Goal: Task Accomplishment & Management: Use online tool/utility

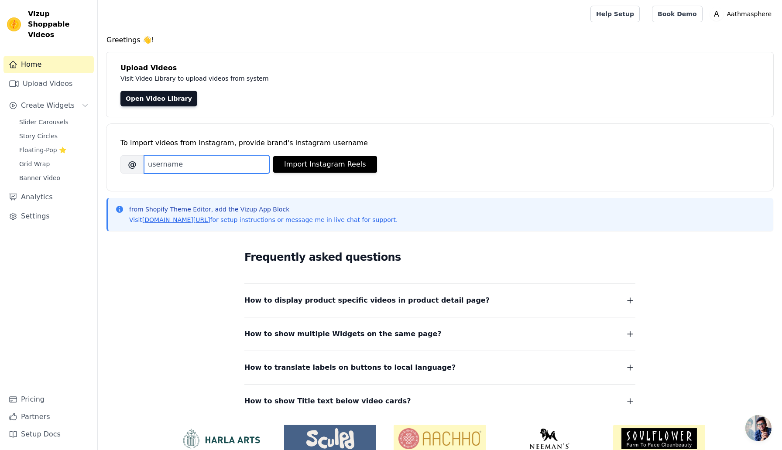
click at [211, 168] on input "Brand's Instagram Username" at bounding box center [207, 164] width 126 height 18
type input "aathmasphere"
click at [297, 172] on button "Import Instagram Reels" at bounding box center [325, 164] width 104 height 17
click at [155, 93] on link "Open Video Library" at bounding box center [158, 99] width 77 height 16
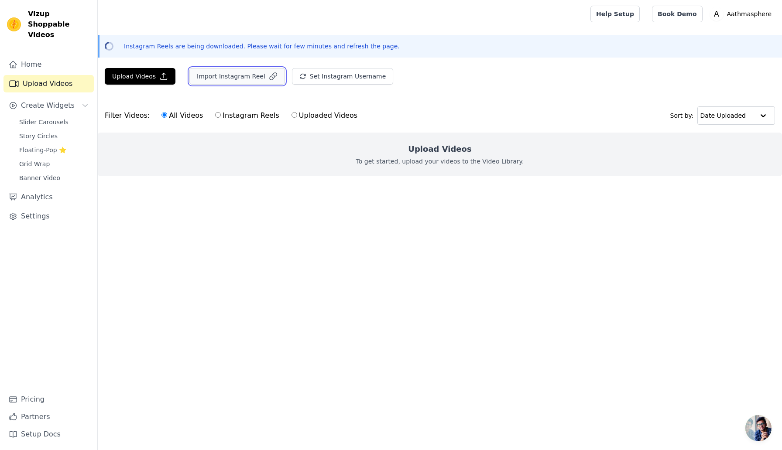
click at [245, 76] on button "Import Instagram Reel" at bounding box center [237, 76] width 96 height 17
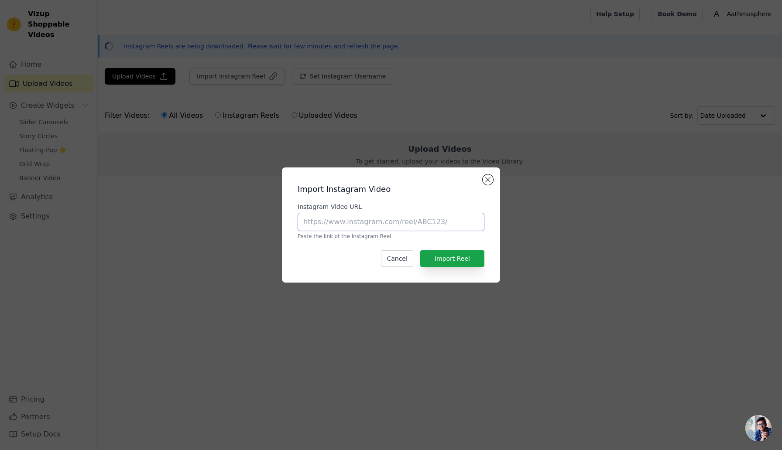
click at [370, 229] on input "Instagram Video URL" at bounding box center [391, 222] width 187 height 18
paste input "51258"
type input "5"
paste input "[URL][DOMAIN_NAME]"
click at [457, 266] on button "Import Reel" at bounding box center [452, 259] width 64 height 17
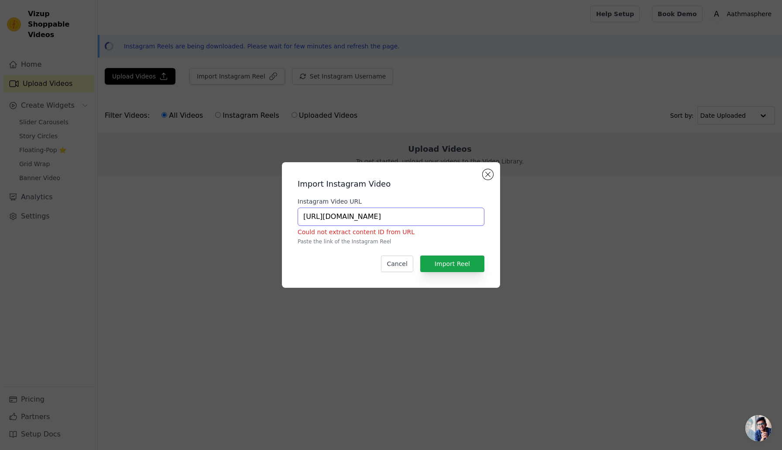
click at [467, 216] on input "[URL][DOMAIN_NAME]" at bounding box center [391, 217] width 187 height 18
type input "[URL][DOMAIN_NAME]"
click at [452, 259] on button "Import Reel" at bounding box center [452, 264] width 64 height 17
click at [394, 262] on button "Cancel" at bounding box center [397, 264] width 32 height 17
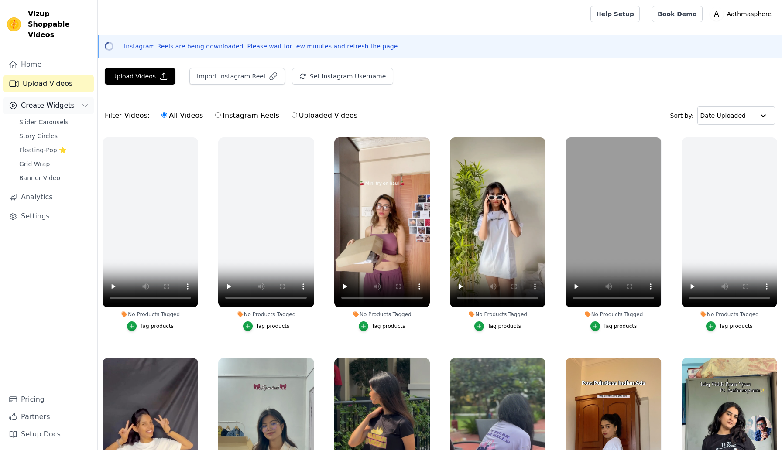
click at [69, 100] on span "Create Widgets" at bounding box center [48, 105] width 54 height 10
click at [52, 118] on span "Slider Carousels" at bounding box center [43, 122] width 49 height 9
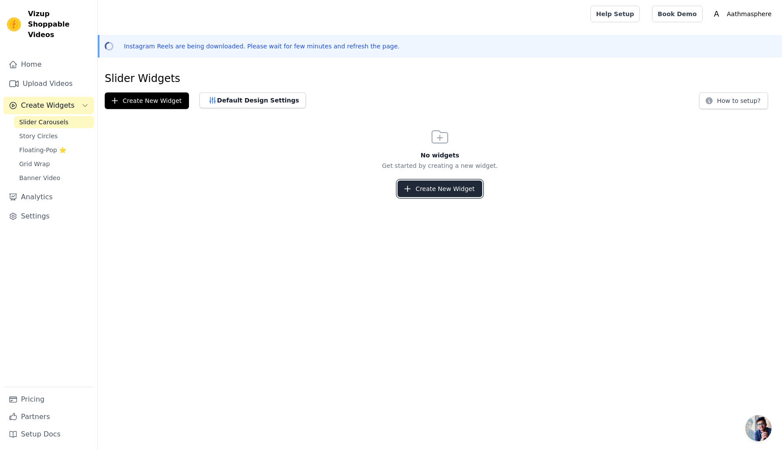
click at [426, 181] on button "Create New Widget" at bounding box center [440, 189] width 84 height 17
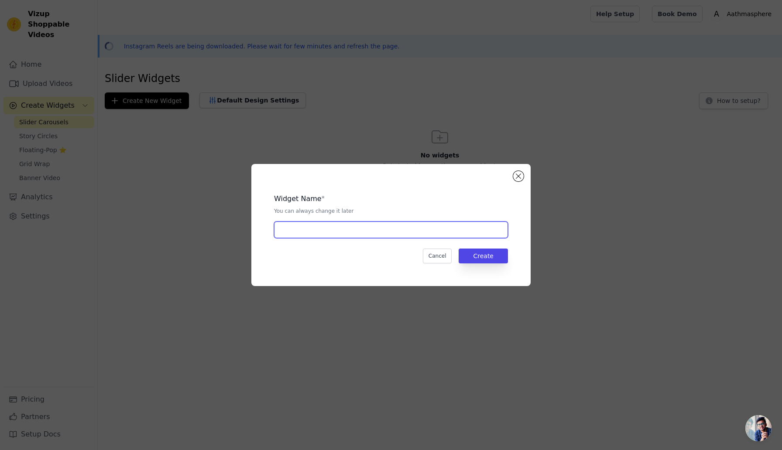
click at [368, 234] on input "text" at bounding box center [391, 230] width 234 height 17
type input "new"
click at [491, 255] on button "Create" at bounding box center [483, 256] width 49 height 15
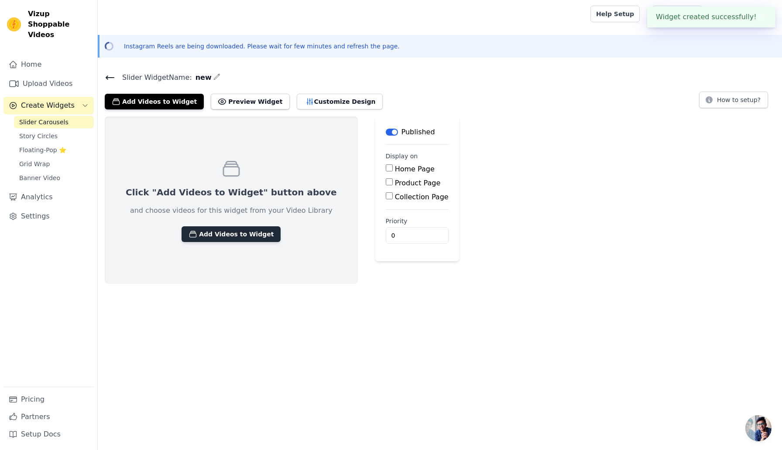
click at [239, 233] on button "Add Videos to Widget" at bounding box center [231, 235] width 99 height 16
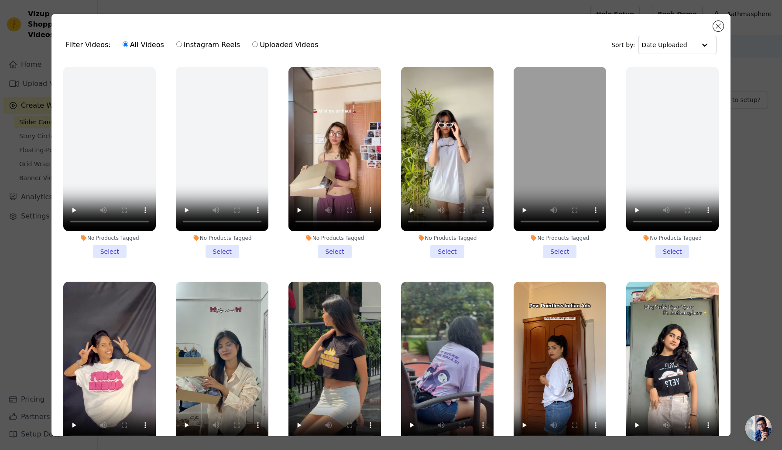
click at [202, 48] on label "Instagram Reels" at bounding box center [208, 44] width 65 height 11
click at [182, 47] on input "Instagram Reels" at bounding box center [179, 44] width 6 height 6
radio input "true"
click at [134, 44] on label "All Videos" at bounding box center [143, 44] width 42 height 11
click at [128, 44] on input "All Videos" at bounding box center [126, 44] width 6 height 6
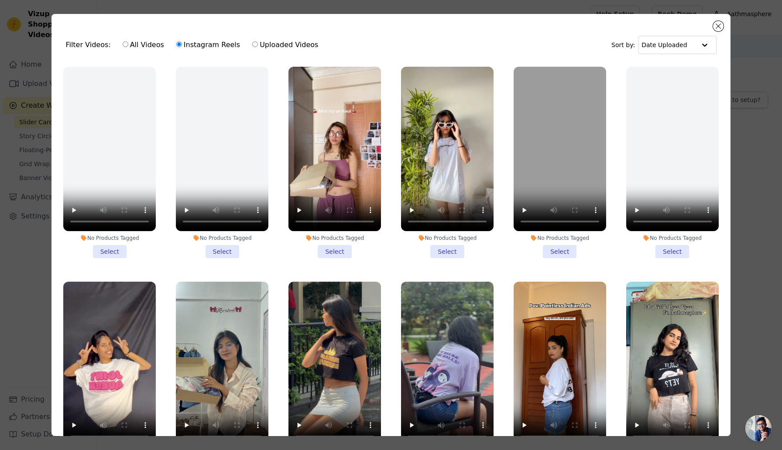
radio input "true"
click at [331, 248] on li "No Products Tagged Select" at bounding box center [334, 163] width 93 height 192
click at [0, 0] on input "No Products Tagged Select" at bounding box center [0, 0] width 0 height 0
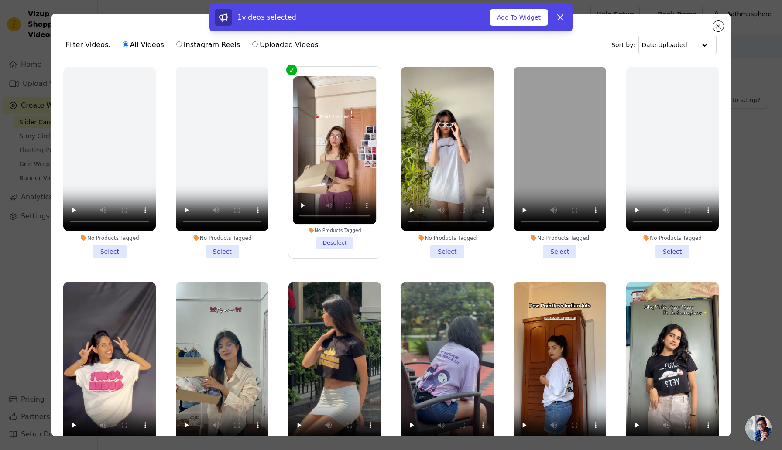
click at [451, 250] on li "No Products Tagged Select" at bounding box center [447, 163] width 93 height 192
click at [0, 0] on input "No Products Tagged Select" at bounding box center [0, 0] width 0 height 0
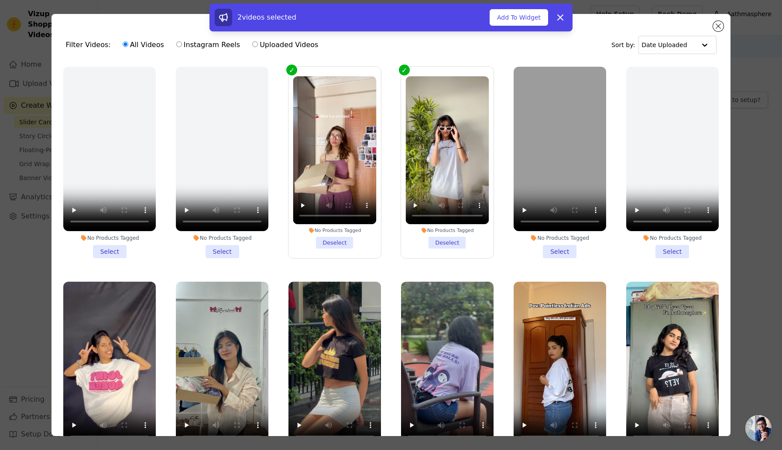
click at [557, 253] on li "No Products Tagged Select" at bounding box center [560, 163] width 93 height 192
click at [0, 0] on input "No Products Tagged Select" at bounding box center [0, 0] width 0 height 0
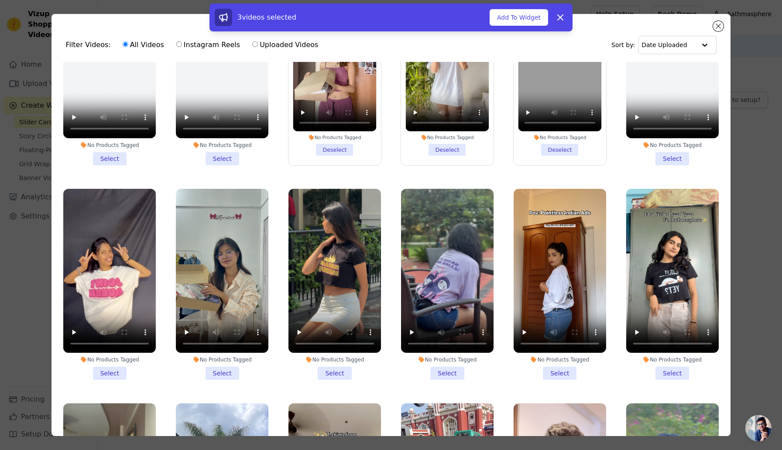
scroll to position [115, 0]
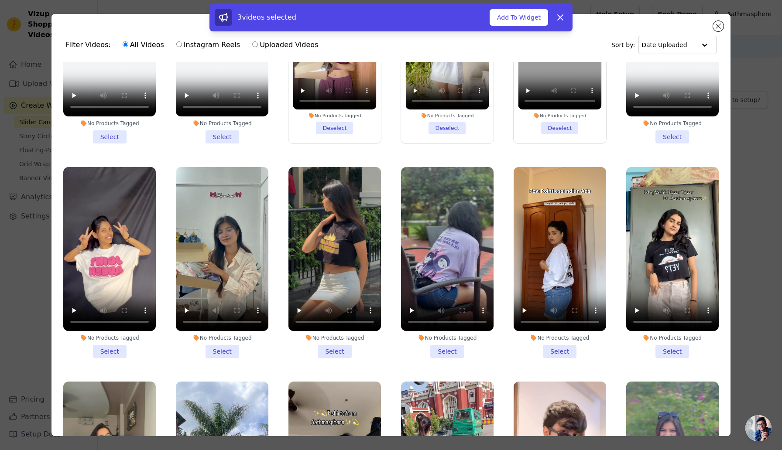
click at [666, 361] on div "No Products Tagged Select" at bounding box center [673, 262] width 102 height 201
click at [669, 356] on li "No Products Tagged Select" at bounding box center [672, 263] width 93 height 192
click at [0, 0] on input "No Products Tagged Select" at bounding box center [0, 0] width 0 height 0
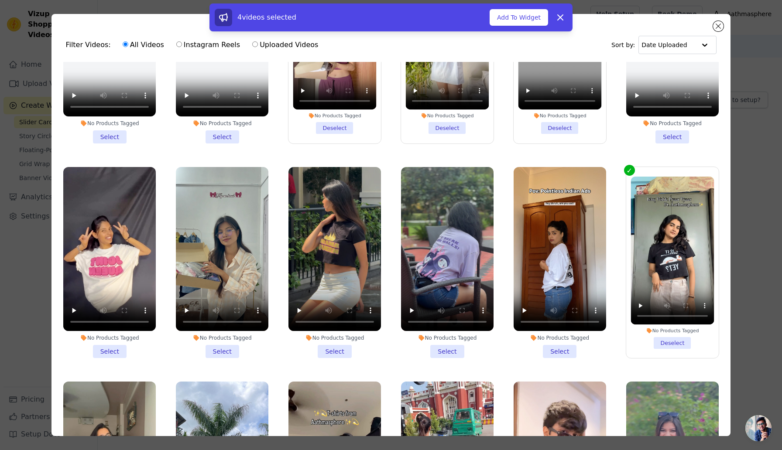
click at [573, 349] on li "No Products Tagged Select" at bounding box center [560, 263] width 93 height 192
click at [0, 0] on input "No Products Tagged Select" at bounding box center [0, 0] width 0 height 0
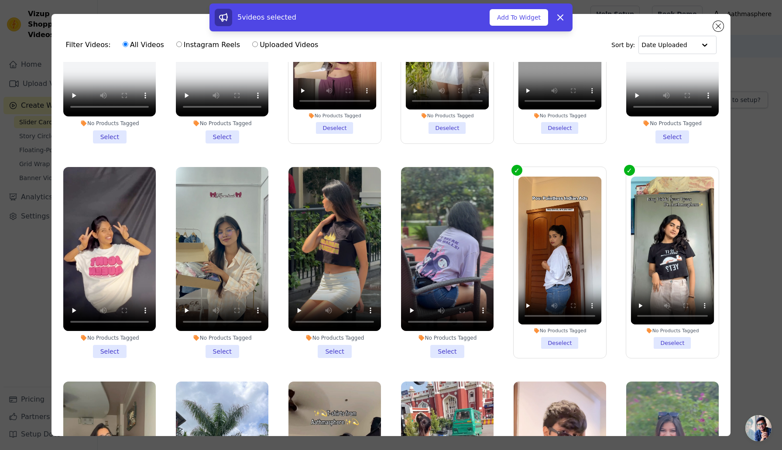
click at [470, 348] on li "No Products Tagged Select" at bounding box center [447, 263] width 93 height 192
click at [0, 0] on input "No Products Tagged Select" at bounding box center [0, 0] width 0 height 0
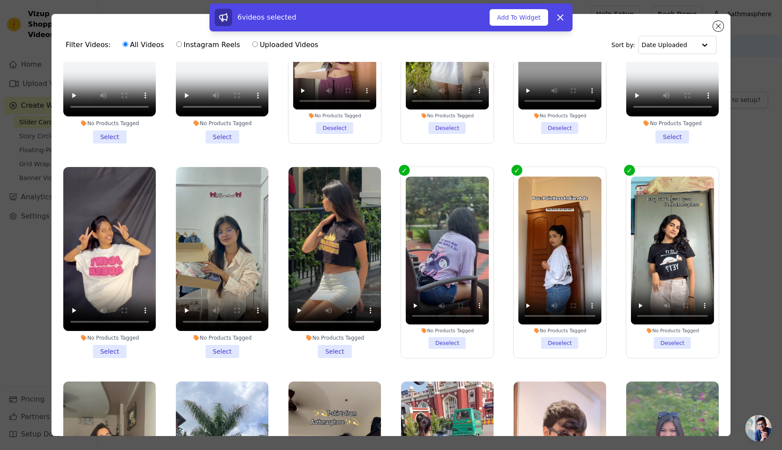
click at [352, 344] on li "No Products Tagged Select" at bounding box center [334, 263] width 93 height 192
click at [0, 0] on input "No Products Tagged Select" at bounding box center [0, 0] width 0 height 0
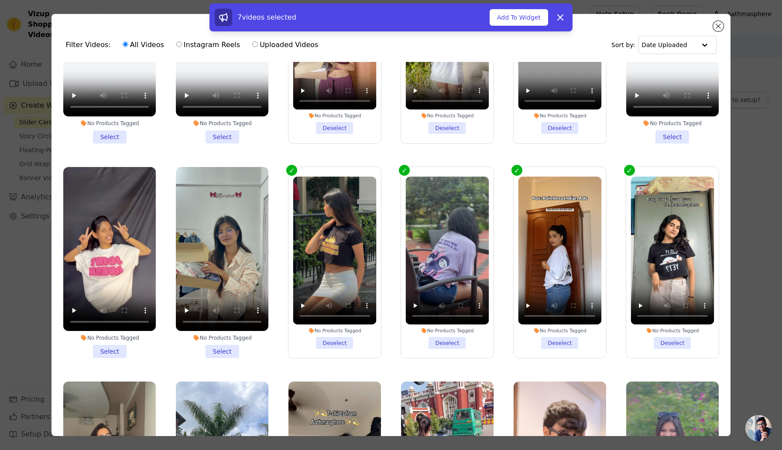
click at [234, 333] on li "No Products Tagged Select" at bounding box center [222, 263] width 93 height 192
click at [0, 0] on input "No Products Tagged Select" at bounding box center [0, 0] width 0 height 0
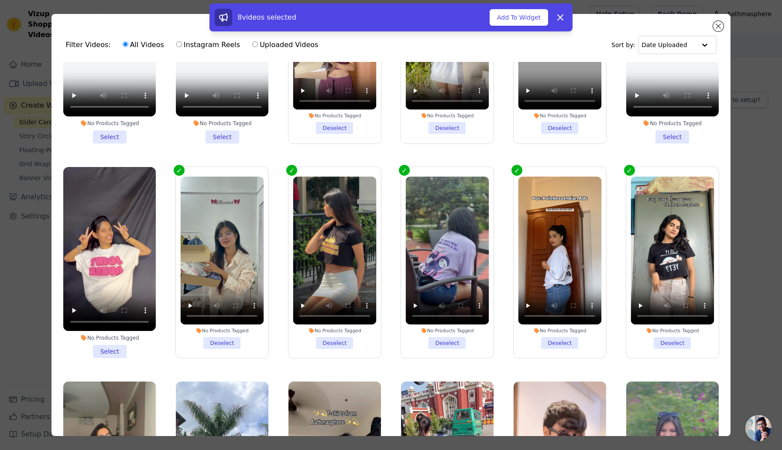
click at [129, 340] on div "No Products Tagged" at bounding box center [109, 338] width 93 height 7
click at [0, 0] on input "No Products Tagged Select" at bounding box center [0, 0] width 0 height 0
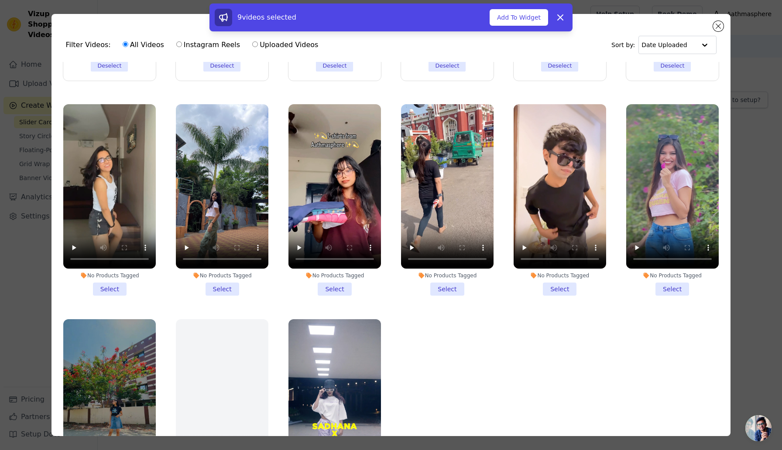
scroll to position [396, 0]
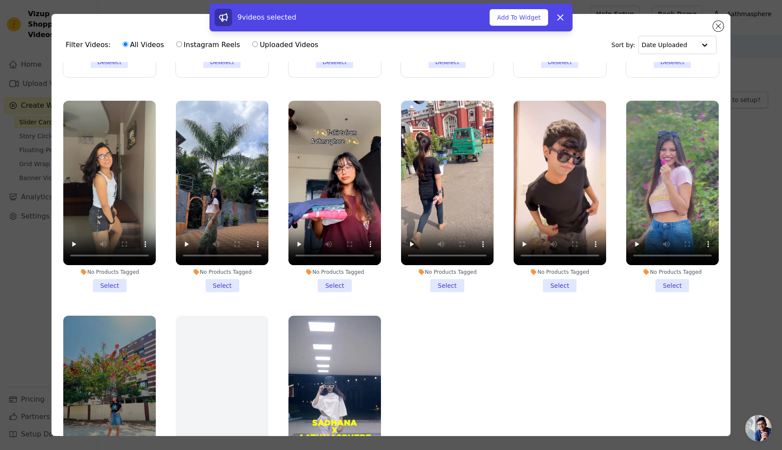
click at [133, 266] on li "No Products Tagged Select" at bounding box center [109, 197] width 93 height 192
click at [0, 0] on input "No Products Tagged Select" at bounding box center [0, 0] width 0 height 0
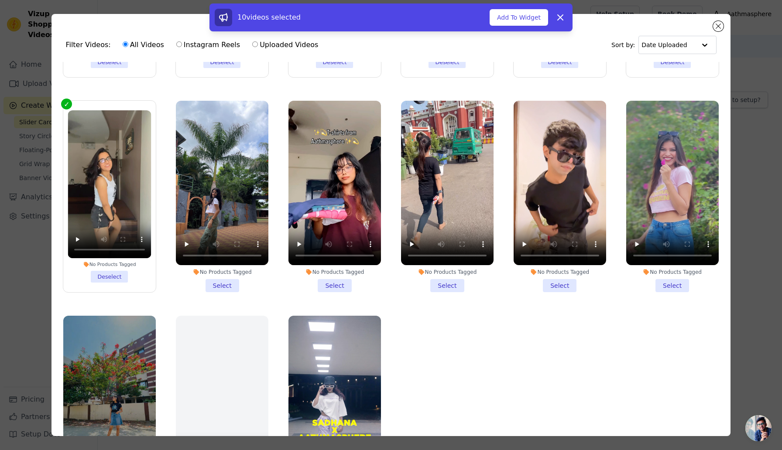
click at [236, 283] on li "No Products Tagged Select" at bounding box center [222, 197] width 93 height 192
click at [0, 0] on input "No Products Tagged Select" at bounding box center [0, 0] width 0 height 0
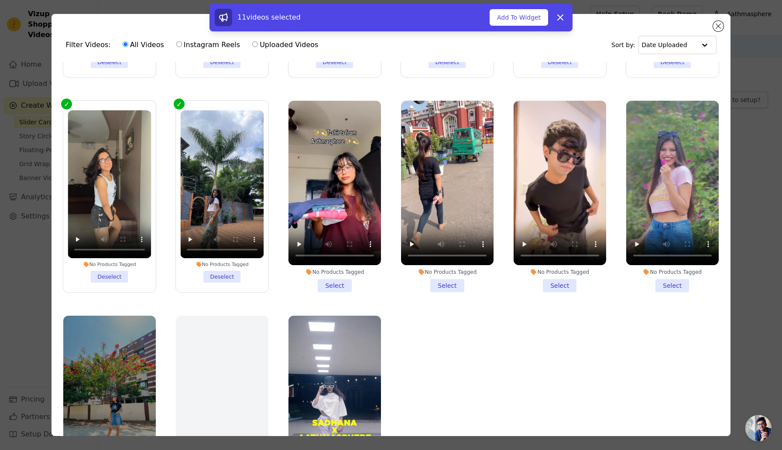
click at [334, 282] on li "No Products Tagged Select" at bounding box center [334, 197] width 93 height 192
click at [0, 0] on input "No Products Tagged Select" at bounding box center [0, 0] width 0 height 0
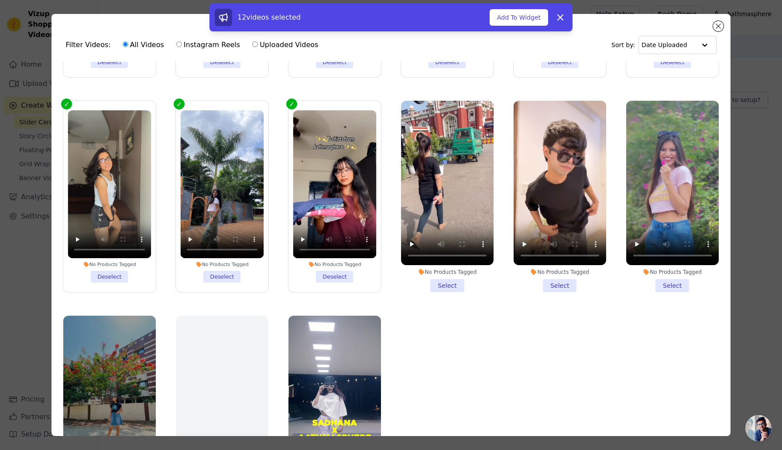
click at [449, 292] on li "No Products Tagged Select" at bounding box center [447, 197] width 93 height 192
click at [0, 0] on input "No Products Tagged Select" at bounding box center [0, 0] width 0 height 0
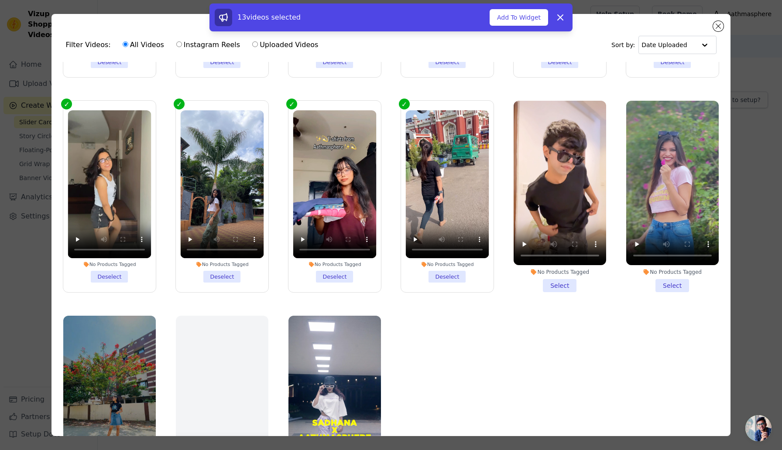
click at [567, 283] on li "No Products Tagged Select" at bounding box center [560, 197] width 93 height 192
click at [0, 0] on input "No Products Tagged Select" at bounding box center [0, 0] width 0 height 0
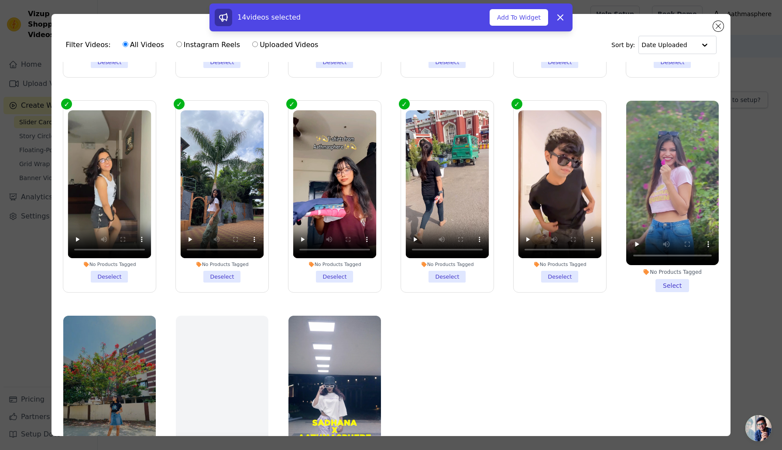
click at [666, 284] on li "No Products Tagged Select" at bounding box center [672, 197] width 93 height 192
click at [0, 0] on input "No Products Tagged Select" at bounding box center [0, 0] width 0 height 0
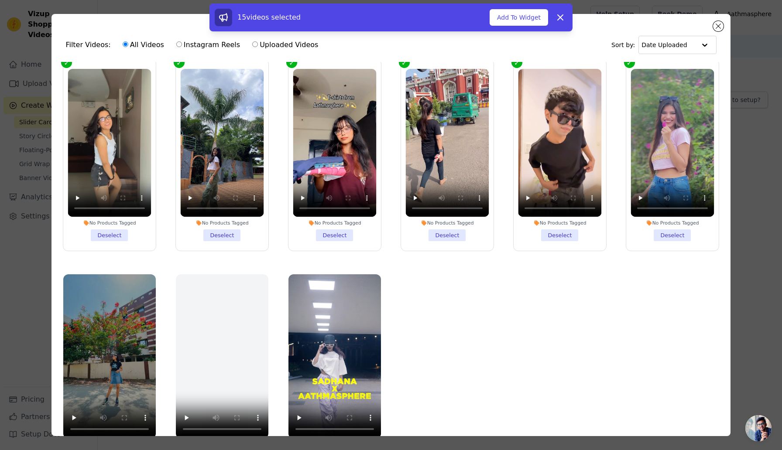
scroll to position [76, 0]
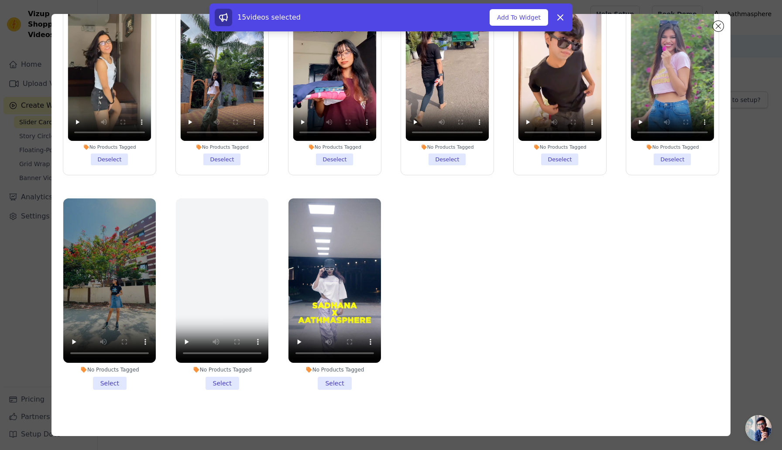
click at [114, 377] on li "No Products Tagged Select" at bounding box center [109, 295] width 93 height 192
click at [0, 0] on input "No Products Tagged Select" at bounding box center [0, 0] width 0 height 0
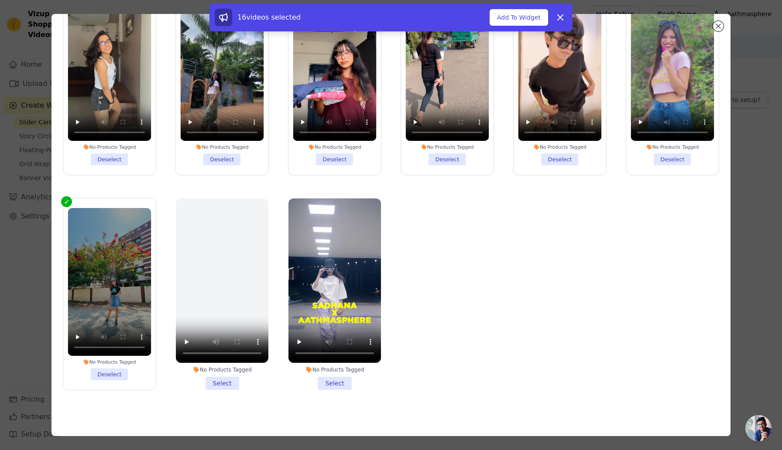
click at [336, 390] on label "No Products Tagged Select" at bounding box center [334, 294] width 93 height 192
click at [0, 0] on input "No Products Tagged Select" at bounding box center [0, 0] width 0 height 0
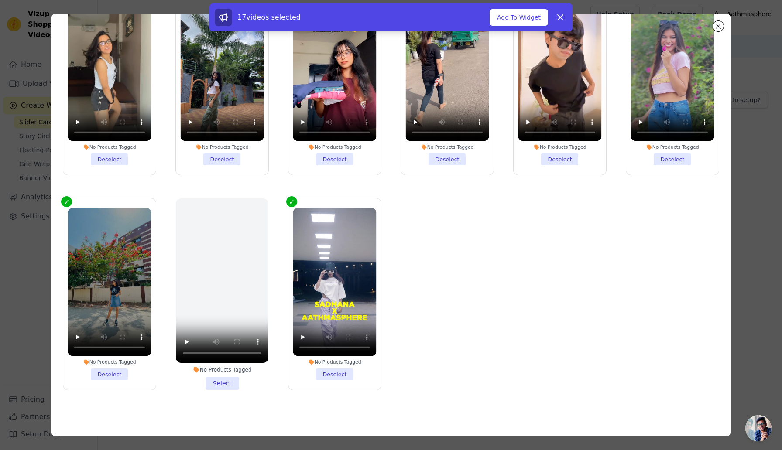
scroll to position [0, 0]
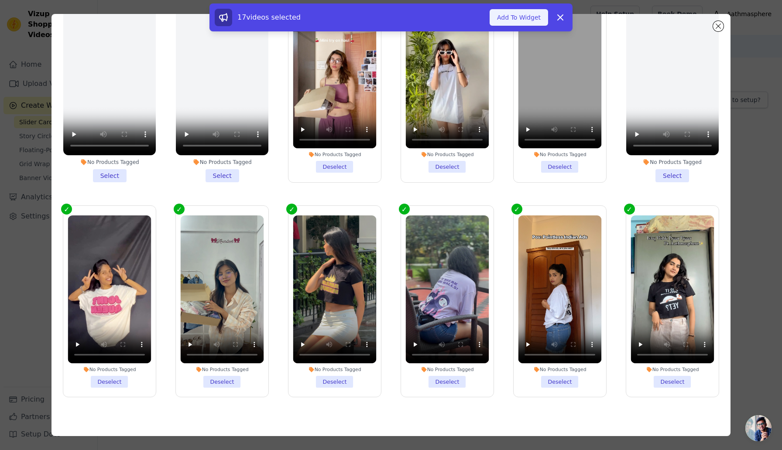
click at [518, 19] on button "Add To Widget" at bounding box center [519, 17] width 58 height 17
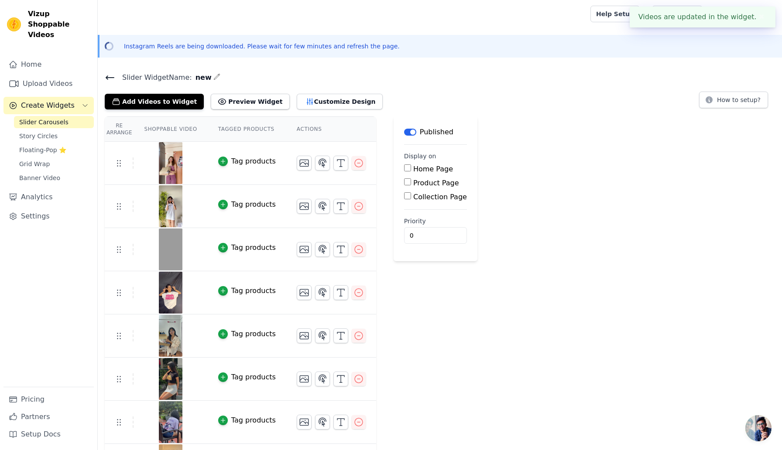
click at [406, 167] on input "Home Page" at bounding box center [407, 168] width 7 height 7
checkbox input "true"
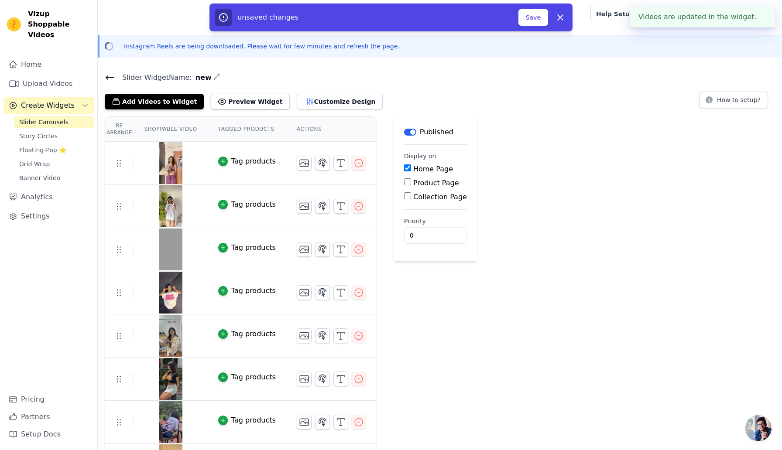
click at [406, 182] on input "Product Page" at bounding box center [407, 182] width 7 height 7
checkbox input "true"
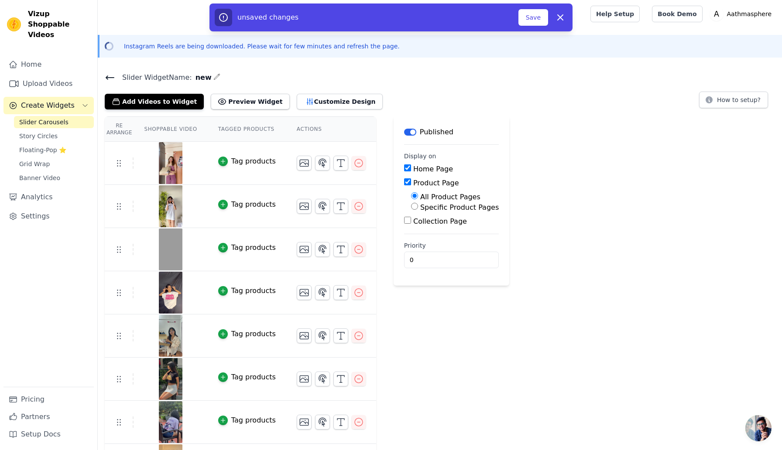
click at [406, 218] on input "Collection Page" at bounding box center [407, 220] width 7 height 7
checkbox input "true"
click at [450, 286] on input "0" at bounding box center [455, 284] width 103 height 17
click at [539, 14] on button "Save" at bounding box center [534, 17] width 30 height 17
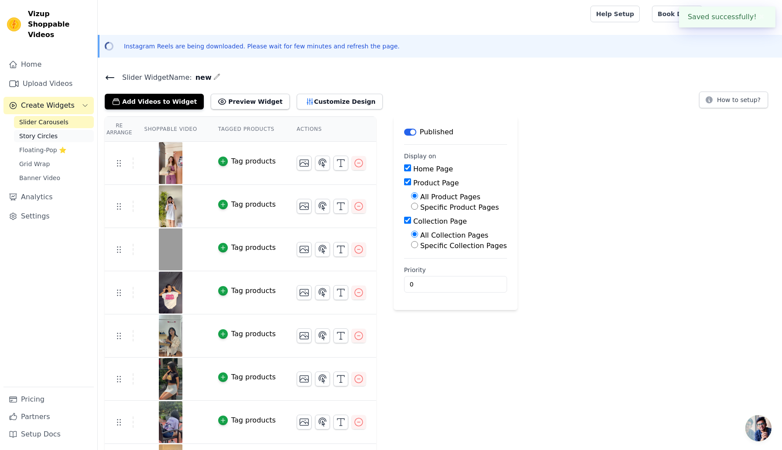
click at [38, 132] on span "Story Circles" at bounding box center [38, 136] width 38 height 9
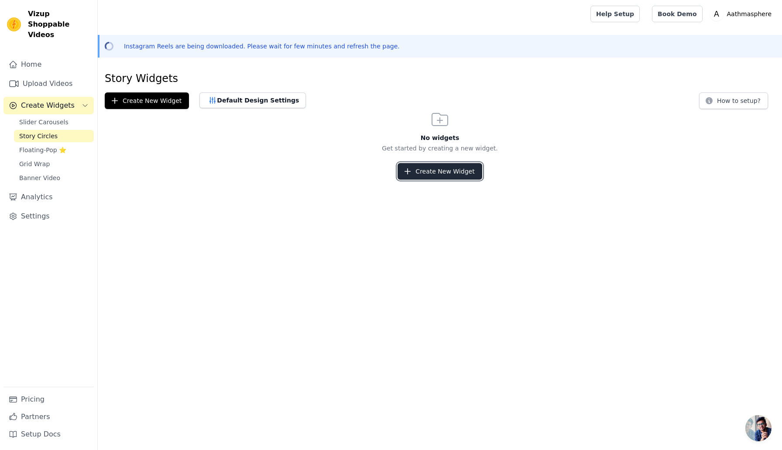
click at [435, 172] on button "Create New Widget" at bounding box center [440, 171] width 84 height 17
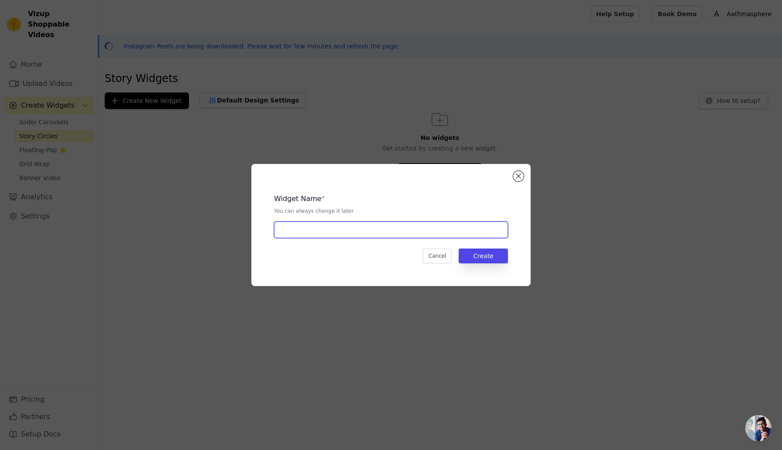
click at [380, 227] on input "text" at bounding box center [391, 230] width 234 height 17
type input "new"
click at [489, 251] on button "Create" at bounding box center [483, 256] width 49 height 15
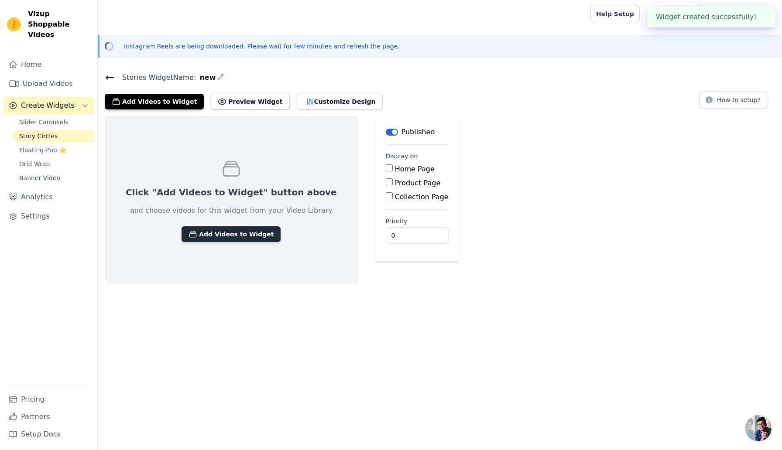
click at [233, 236] on button "Add Videos to Widget" at bounding box center [231, 235] width 99 height 16
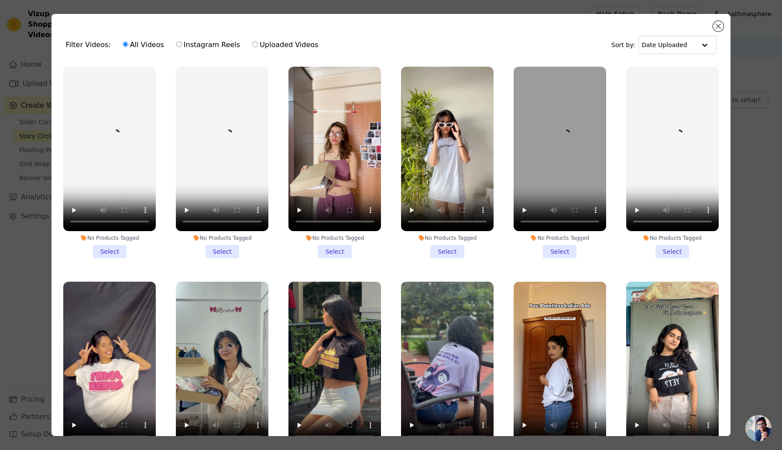
click at [343, 234] on li "No Products Tagged Select" at bounding box center [334, 163] width 93 height 192
click at [0, 0] on input "No Products Tagged Select" at bounding box center [0, 0] width 0 height 0
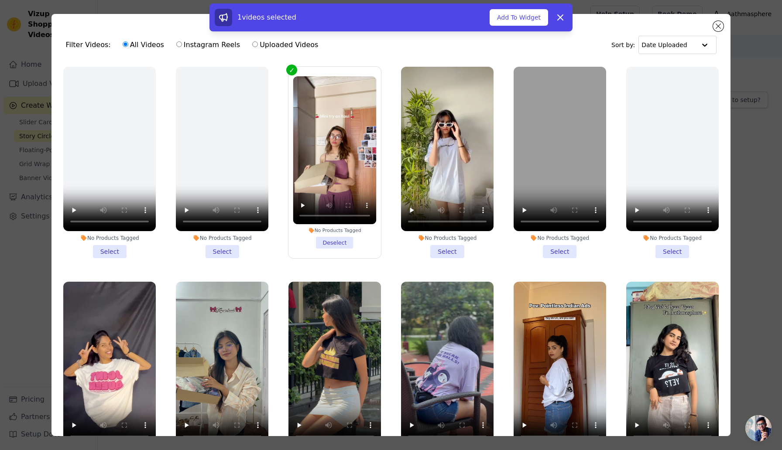
click at [440, 257] on li "No Products Tagged Select" at bounding box center [447, 163] width 93 height 192
click at [0, 0] on input "No Products Tagged Select" at bounding box center [0, 0] width 0 height 0
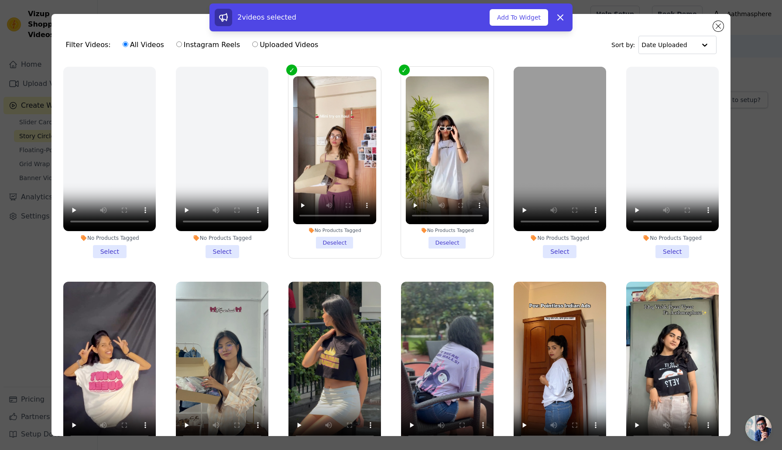
click at [577, 246] on li "No Products Tagged Select" at bounding box center [560, 163] width 93 height 192
click at [0, 0] on input "No Products Tagged Select" at bounding box center [0, 0] width 0 height 0
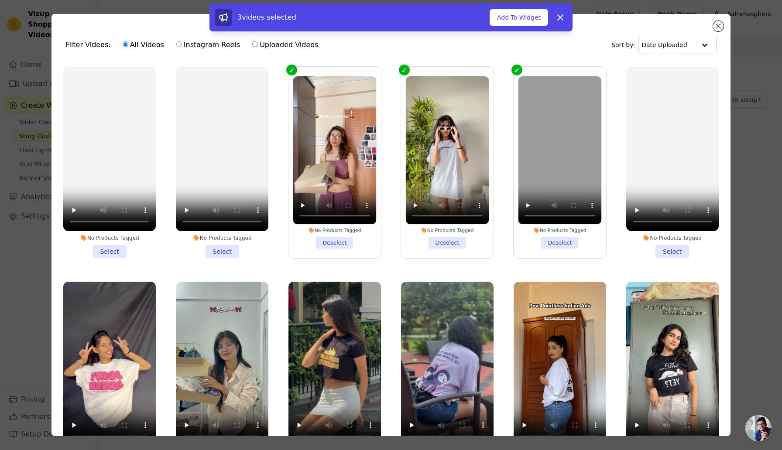
click at [657, 254] on li "No Products Tagged Select" at bounding box center [672, 163] width 93 height 192
click at [0, 0] on input "No Products Tagged Select" at bounding box center [0, 0] width 0 height 0
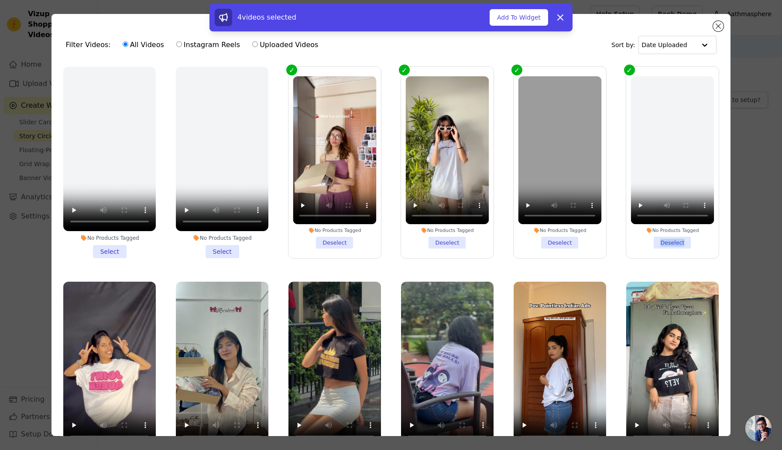
click at [657, 254] on label "No Products Tagged Deselect" at bounding box center [672, 162] width 93 height 192
click at [0, 0] on input "No Products Tagged Deselect" at bounding box center [0, 0] width 0 height 0
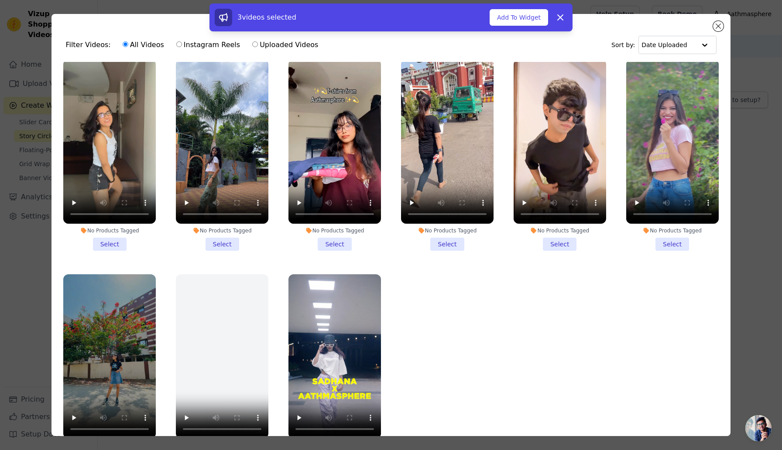
scroll to position [76, 0]
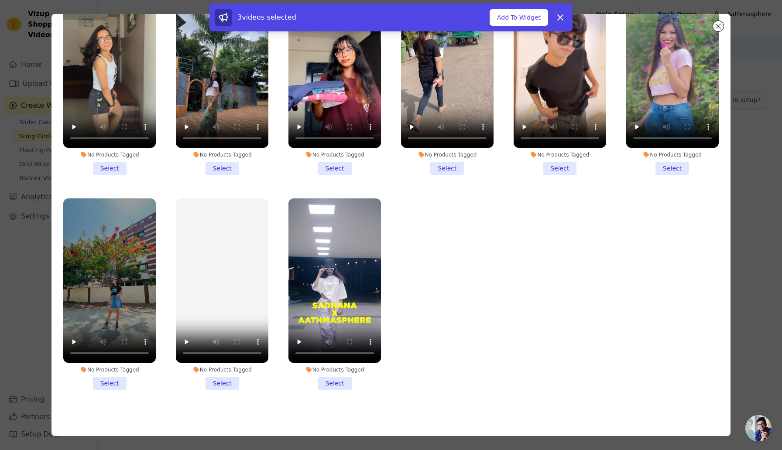
click at [337, 389] on li "No Products Tagged Select" at bounding box center [334, 295] width 93 height 192
click at [0, 0] on input "No Products Tagged Select" at bounding box center [0, 0] width 0 height 0
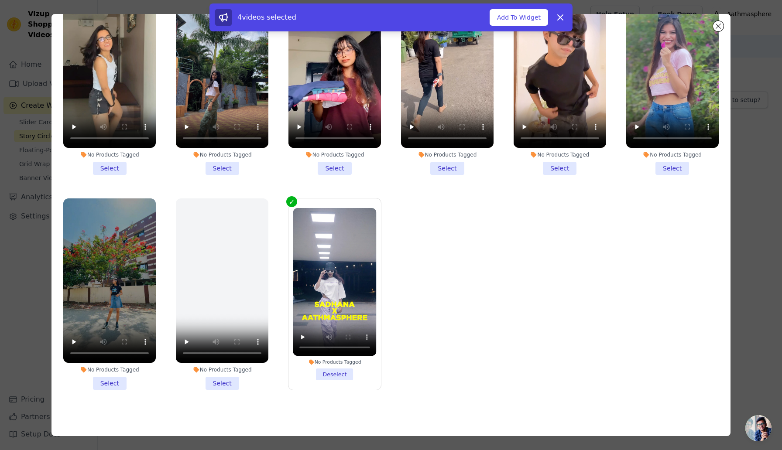
click at [107, 385] on li "No Products Tagged Select" at bounding box center [109, 295] width 93 height 192
click at [0, 0] on input "No Products Tagged Select" at bounding box center [0, 0] width 0 height 0
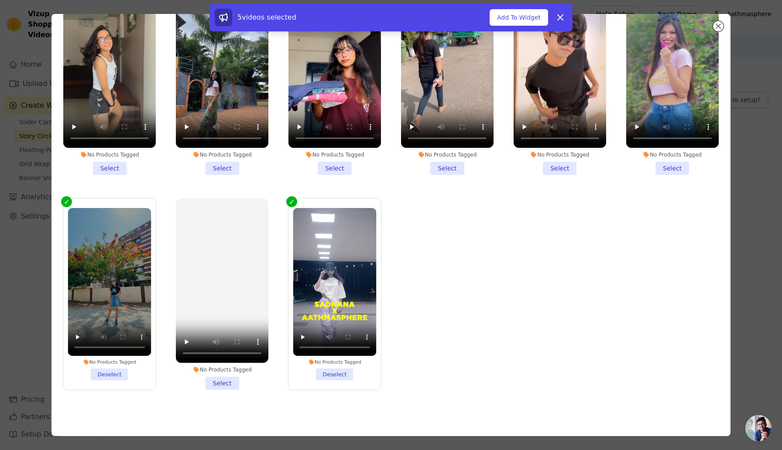
click at [119, 169] on li "No Products Tagged Select" at bounding box center [109, 79] width 93 height 192
click at [0, 0] on input "No Products Tagged Select" at bounding box center [0, 0] width 0 height 0
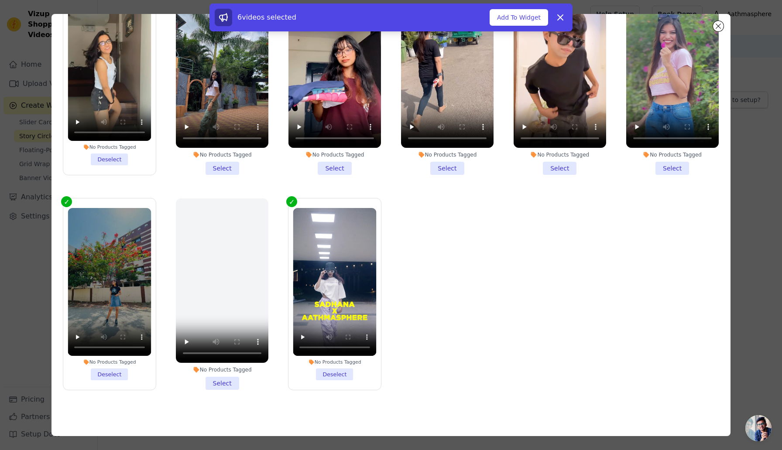
click at [212, 169] on li "No Products Tagged Select" at bounding box center [222, 79] width 93 height 192
click at [0, 0] on input "No Products Tagged Select" at bounding box center [0, 0] width 0 height 0
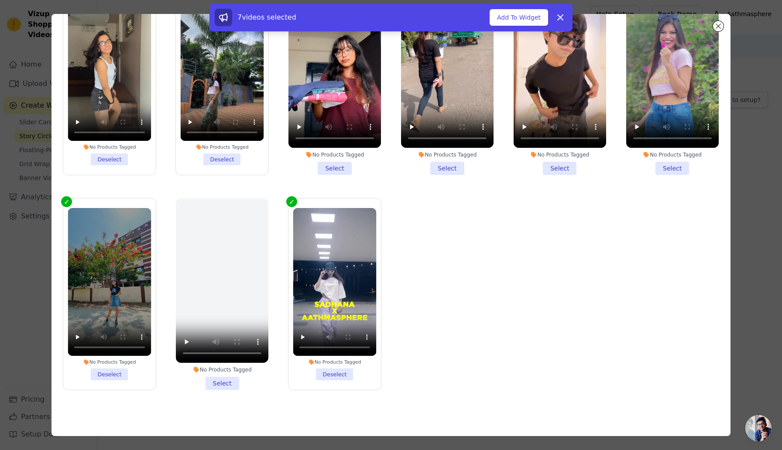
click at [326, 164] on li "No Products Tagged Select" at bounding box center [334, 79] width 93 height 192
click at [0, 0] on input "No Products Tagged Select" at bounding box center [0, 0] width 0 height 0
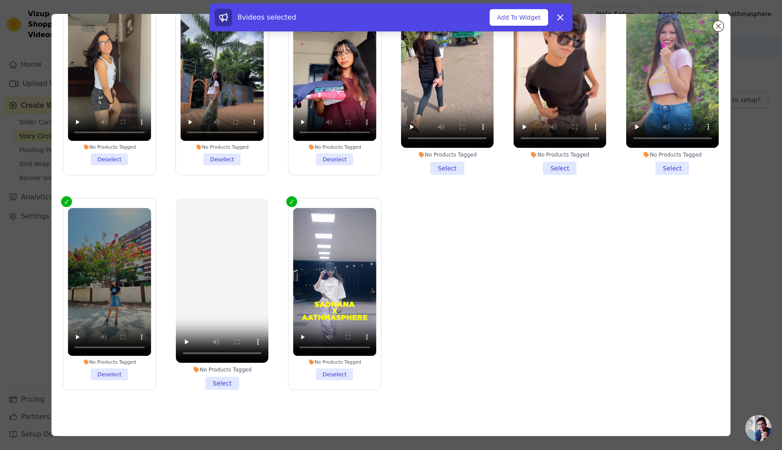
click at [444, 169] on li "No Products Tagged Select" at bounding box center [447, 79] width 93 height 192
click at [0, 0] on input "No Products Tagged Select" at bounding box center [0, 0] width 0 height 0
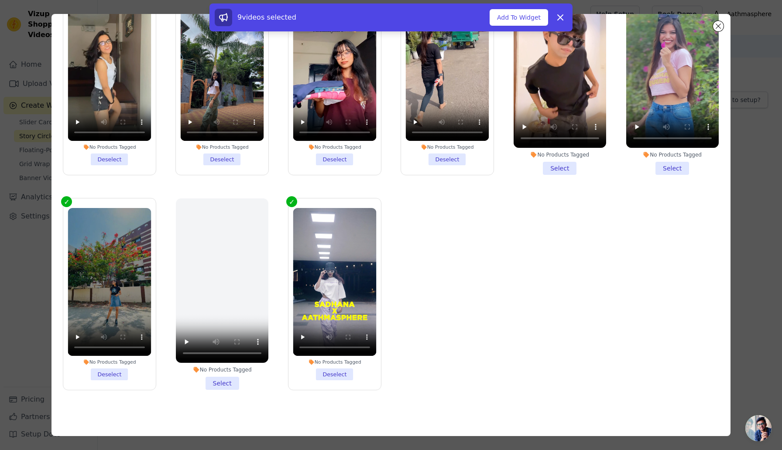
click at [547, 179] on div "No Products Tagged Select" at bounding box center [560, 79] width 102 height 201
click at [567, 168] on li "No Products Tagged Select" at bounding box center [560, 79] width 93 height 192
click at [0, 0] on input "No Products Tagged Select" at bounding box center [0, 0] width 0 height 0
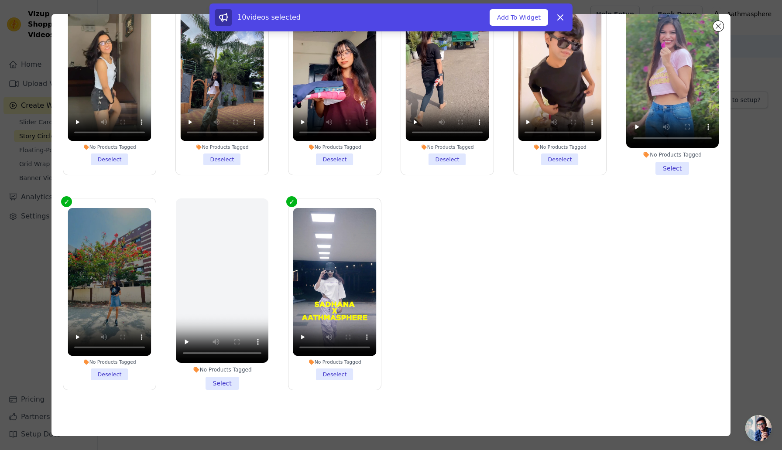
click at [670, 172] on li "No Products Tagged Select" at bounding box center [672, 79] width 93 height 192
click at [0, 0] on input "No Products Tagged Select" at bounding box center [0, 0] width 0 height 0
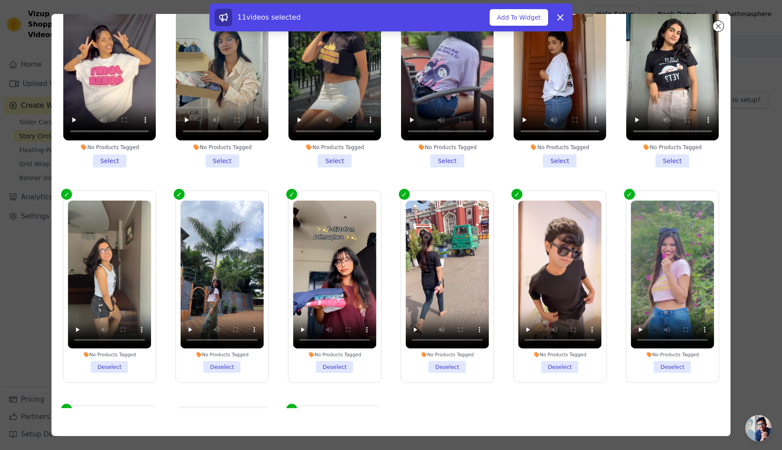
scroll to position [216, 0]
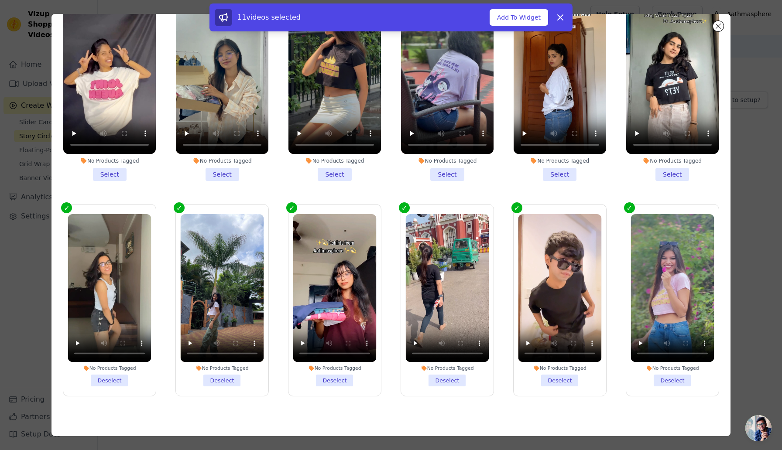
click at [674, 167] on li "No Products Tagged Select" at bounding box center [672, 86] width 93 height 192
click at [0, 0] on input "No Products Tagged Select" at bounding box center [0, 0] width 0 height 0
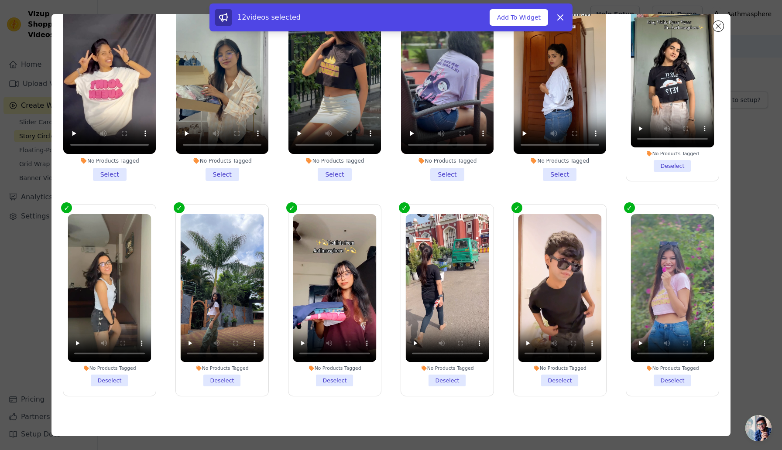
click at [556, 171] on li "No Products Tagged Select" at bounding box center [560, 86] width 93 height 192
click at [0, 0] on input "No Products Tagged Select" at bounding box center [0, 0] width 0 height 0
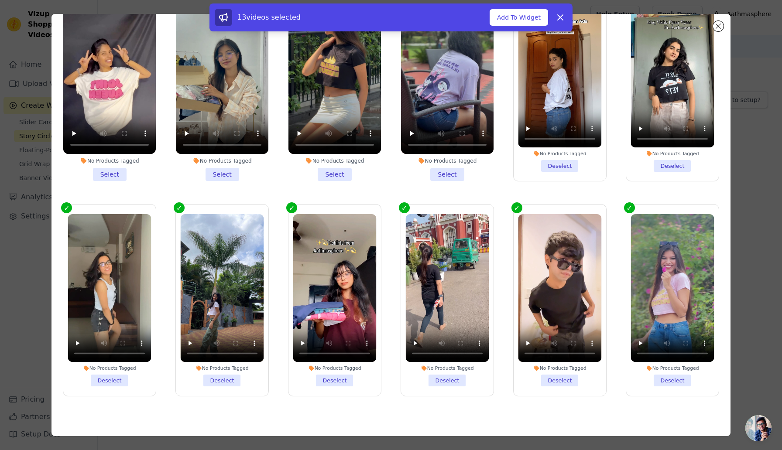
click at [443, 172] on li "No Products Tagged Select" at bounding box center [447, 86] width 93 height 192
click at [0, 0] on input "No Products Tagged Select" at bounding box center [0, 0] width 0 height 0
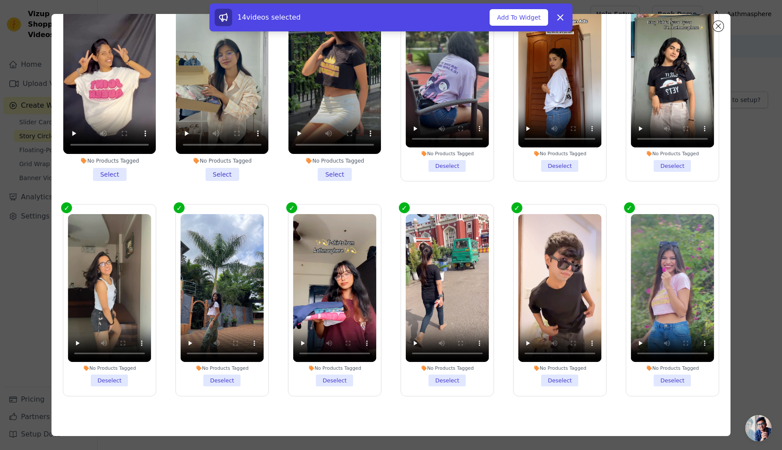
click at [334, 173] on li "No Products Tagged Select" at bounding box center [334, 86] width 93 height 192
click at [0, 0] on input "No Products Tagged Select" at bounding box center [0, 0] width 0 height 0
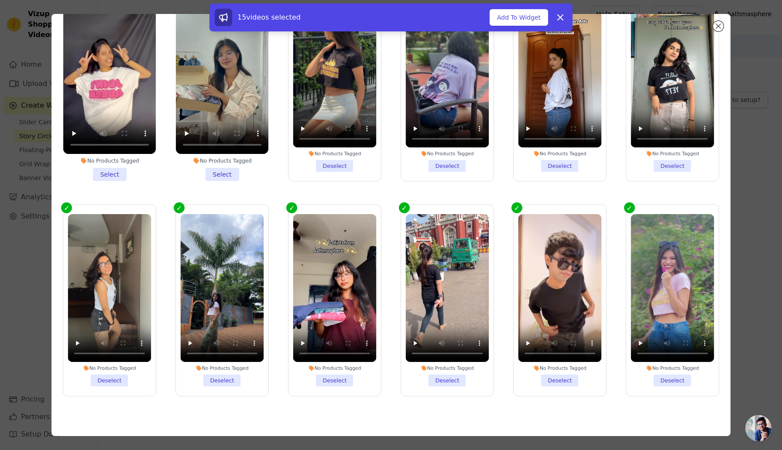
click at [207, 173] on li "No Products Tagged Select" at bounding box center [222, 86] width 93 height 192
click at [0, 0] on input "No Products Tagged Select" at bounding box center [0, 0] width 0 height 0
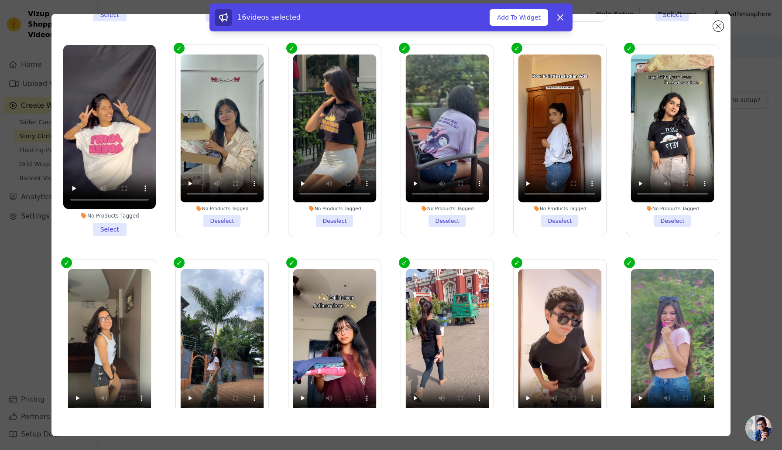
click at [106, 234] on li "No Products Tagged Select" at bounding box center [109, 141] width 93 height 192
click at [0, 0] on input "No Products Tagged Select" at bounding box center [0, 0] width 0 height 0
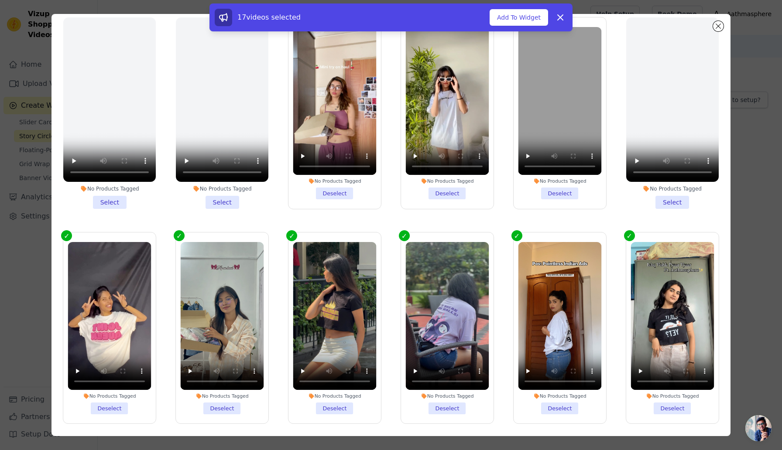
scroll to position [0, 0]
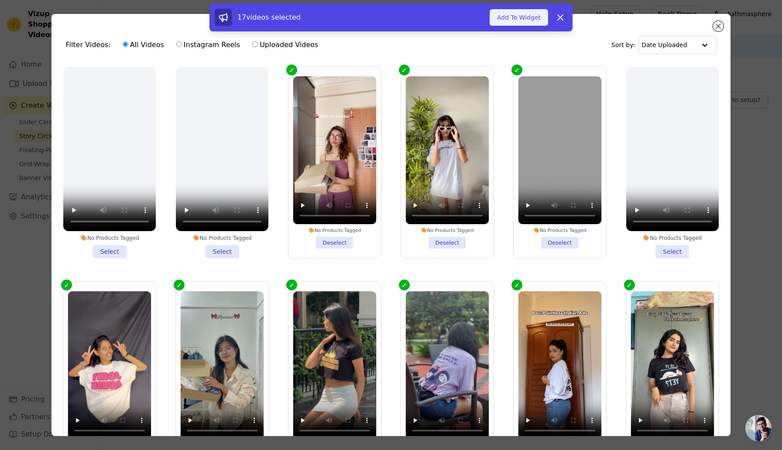
click at [513, 21] on button "Add To Widget" at bounding box center [519, 17] width 58 height 17
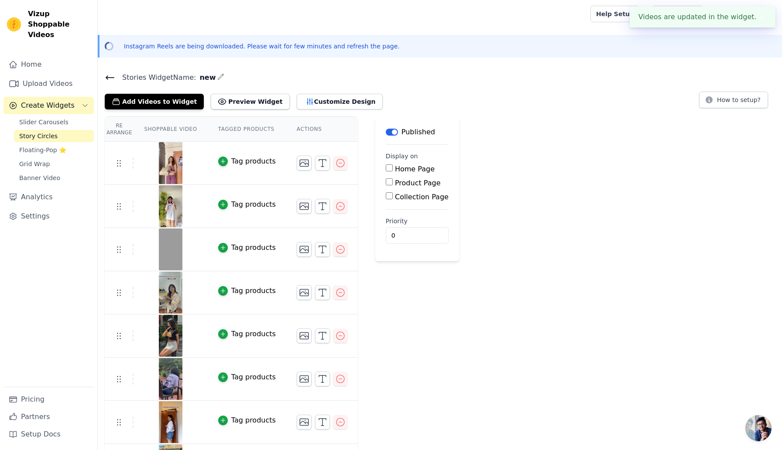
click at [392, 167] on div "Home Page" at bounding box center [417, 169] width 63 height 10
click at [389, 168] on input "Home Page" at bounding box center [389, 168] width 7 height 7
checkbox input "true"
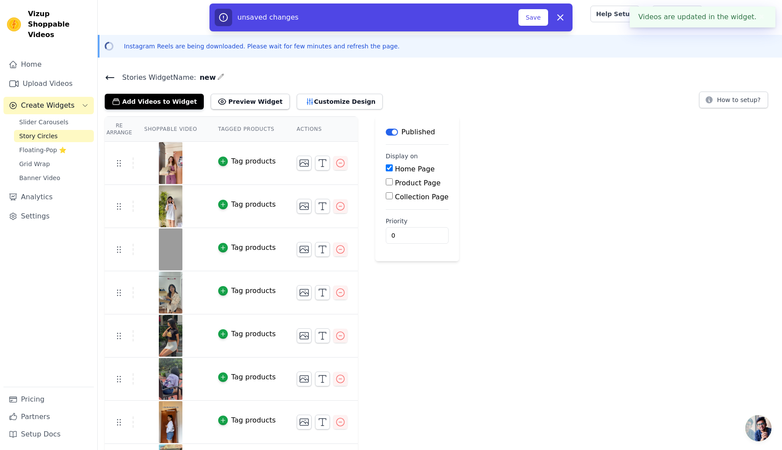
click at [388, 181] on input "Product Page" at bounding box center [389, 182] width 7 height 7
checkbox input "true"
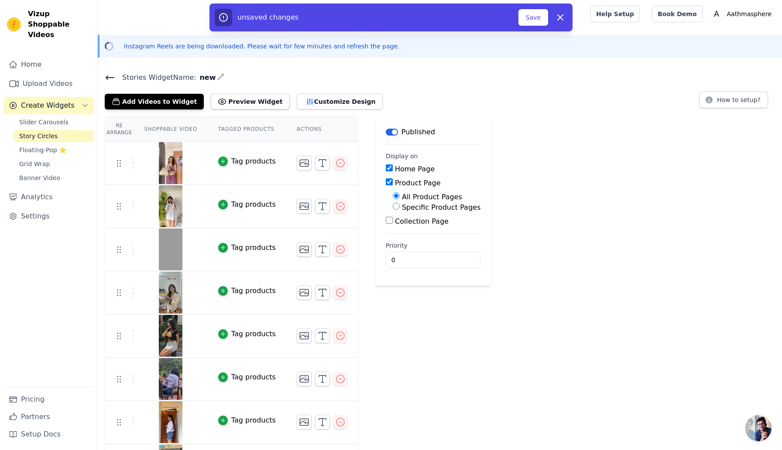
click at [386, 216] on div "Collection Page" at bounding box center [433, 221] width 95 height 10
click at [389, 221] on input "Collection Page" at bounding box center [389, 220] width 7 height 7
checkbox input "true"
click at [543, 14] on button "Save" at bounding box center [534, 17] width 30 height 17
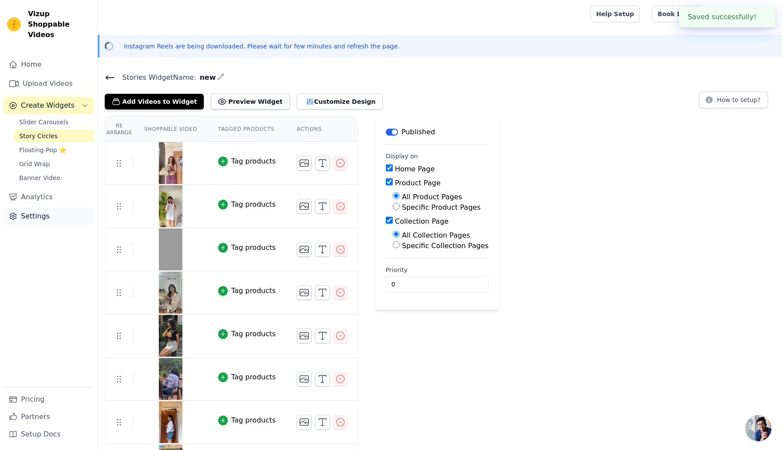
click at [41, 208] on link "Settings" at bounding box center [48, 216] width 90 height 17
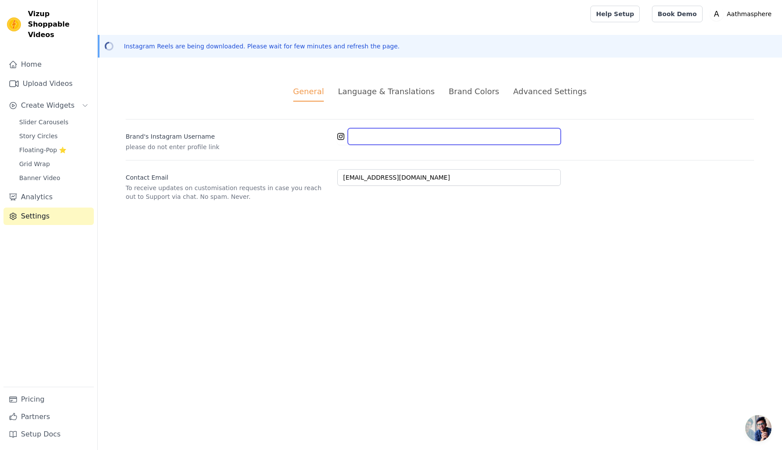
click at [410, 138] on input "Brand's Instagram Username" at bounding box center [454, 136] width 213 height 17
paste input "[URL][DOMAIN_NAME]"
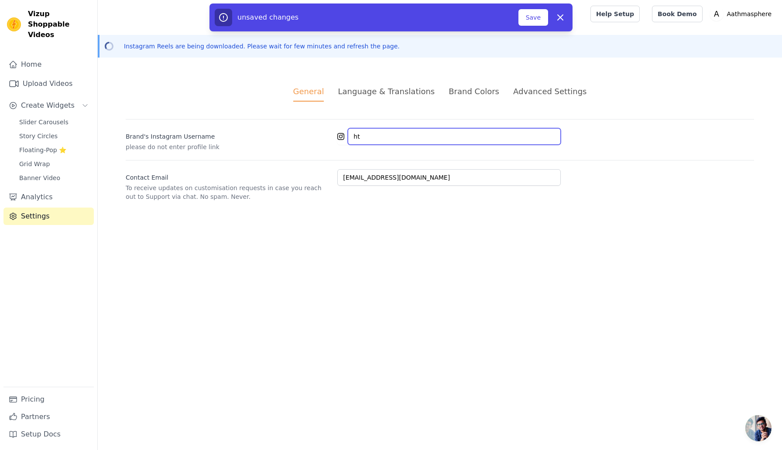
type input "h"
type input "aathmasphere"
click at [534, 23] on button "Save" at bounding box center [534, 17] width 30 height 17
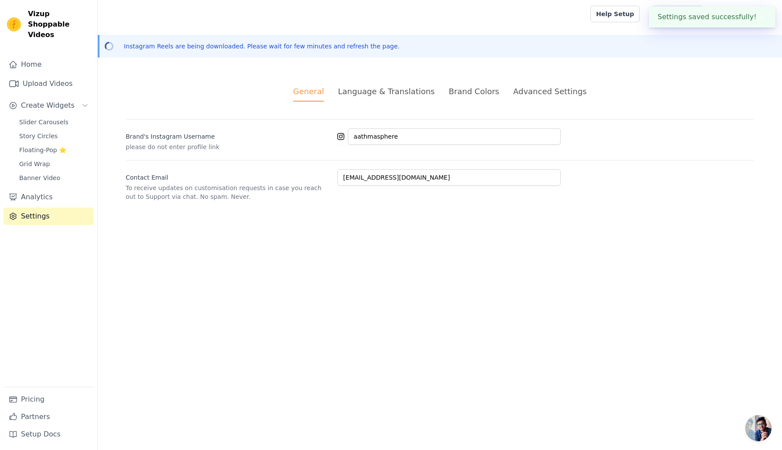
click at [38, 209] on link "Settings" at bounding box center [48, 216] width 90 height 17
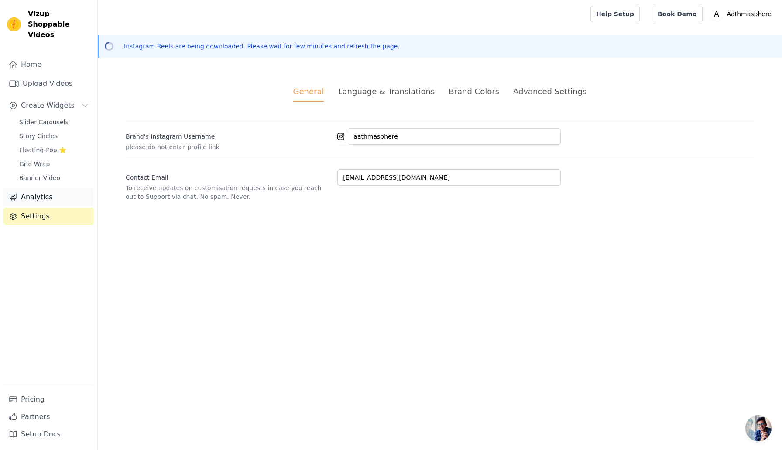
click at [44, 189] on link "Analytics" at bounding box center [48, 197] width 90 height 17
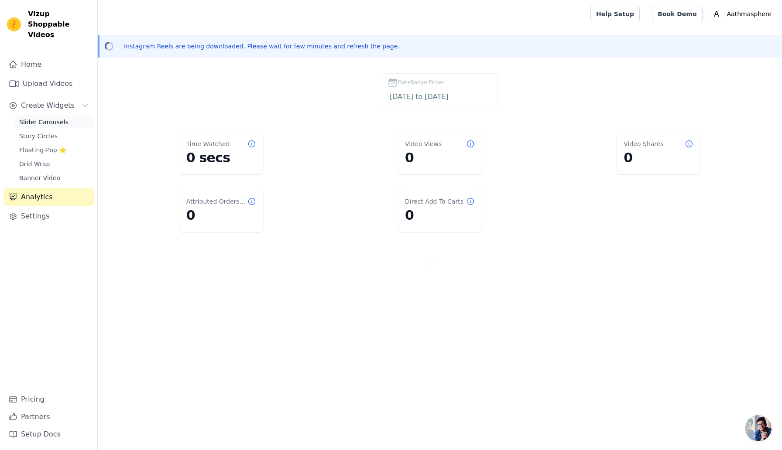
click at [44, 118] on span "Slider Carousels" at bounding box center [43, 122] width 49 height 9
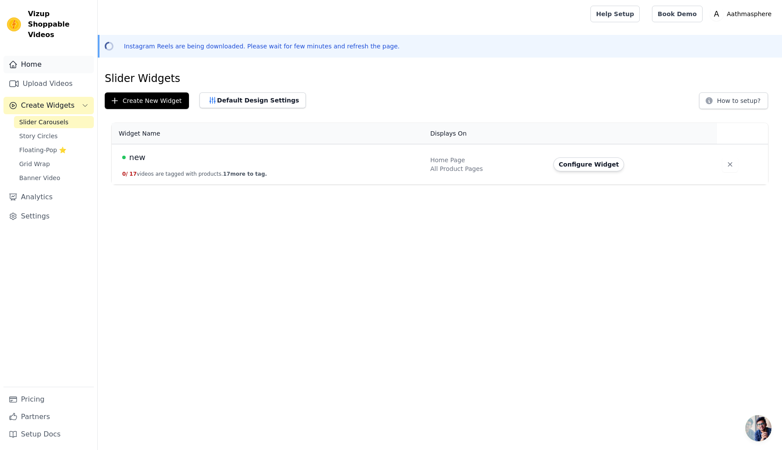
click at [47, 56] on link "Home" at bounding box center [48, 64] width 90 height 17
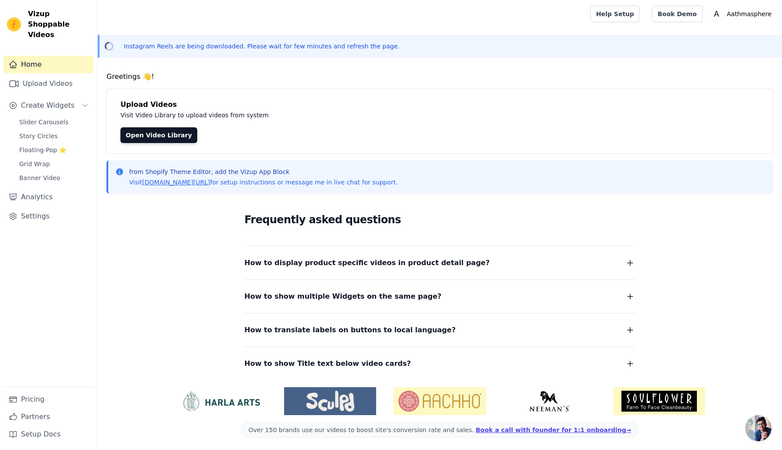
scroll to position [2, 0]
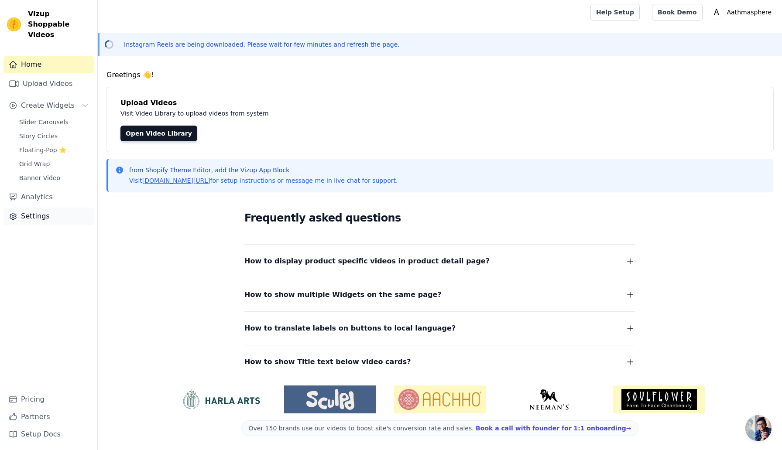
click at [27, 208] on link "Settings" at bounding box center [48, 216] width 90 height 17
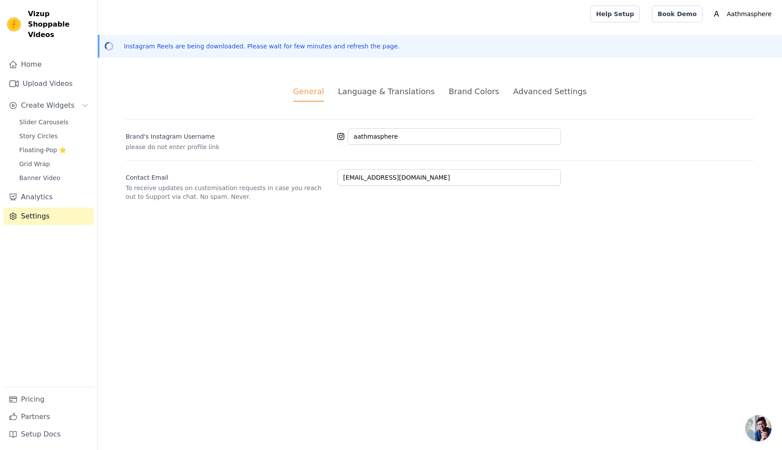
click at [403, 94] on div "Language & Translations" at bounding box center [386, 92] width 97 height 12
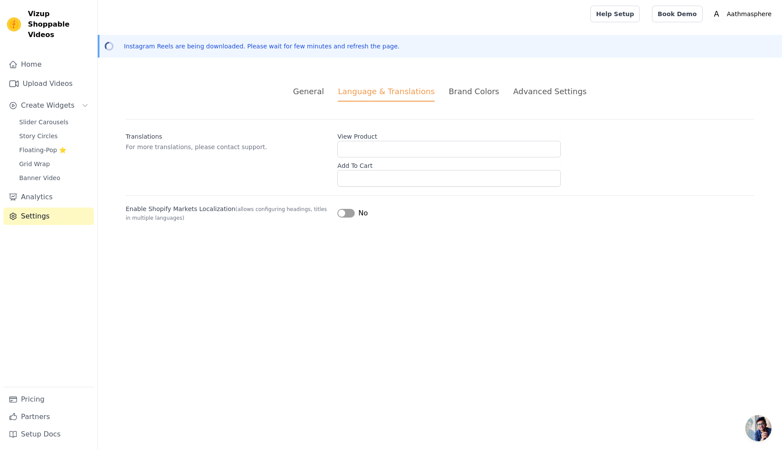
click at [465, 98] on li "Brand Colors" at bounding box center [474, 94] width 51 height 16
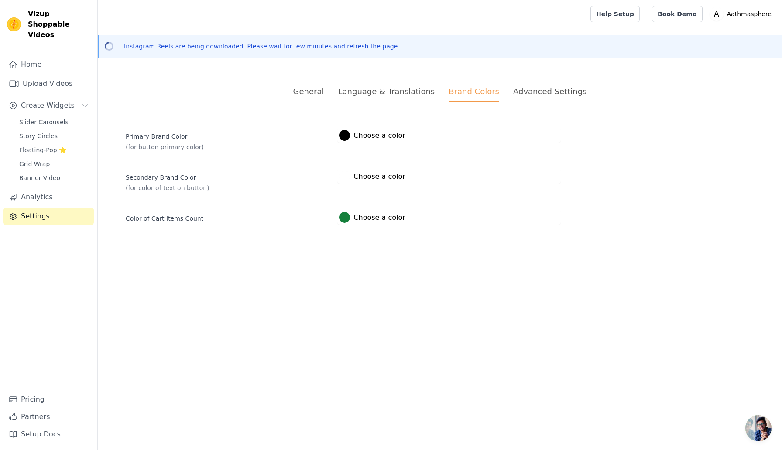
click at [536, 96] on div "Advanced Settings" at bounding box center [549, 92] width 73 height 12
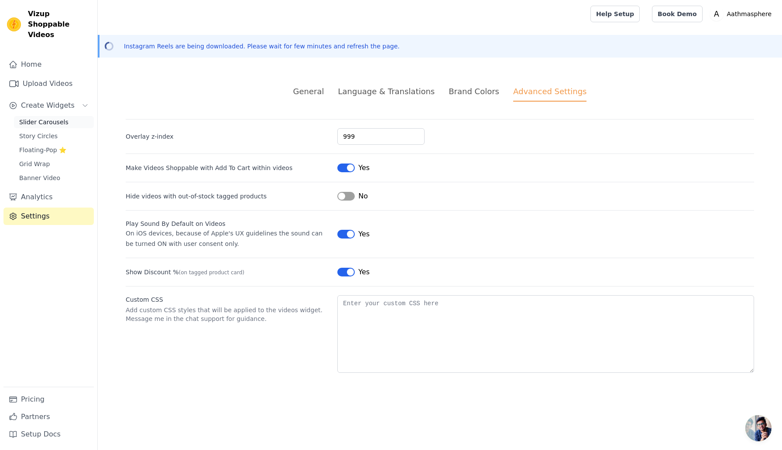
click at [55, 118] on span "Slider Carousels" at bounding box center [43, 122] width 49 height 9
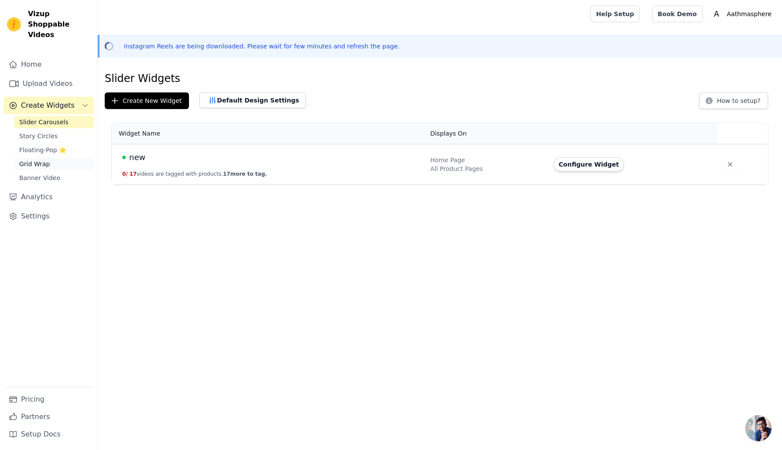
click at [46, 160] on span "Grid Wrap" at bounding box center [34, 164] width 31 height 9
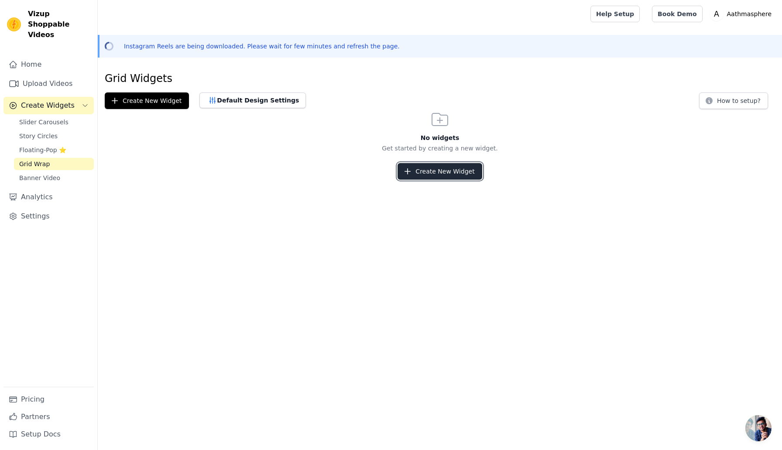
click at [443, 175] on button "Create New Widget" at bounding box center [440, 171] width 84 height 17
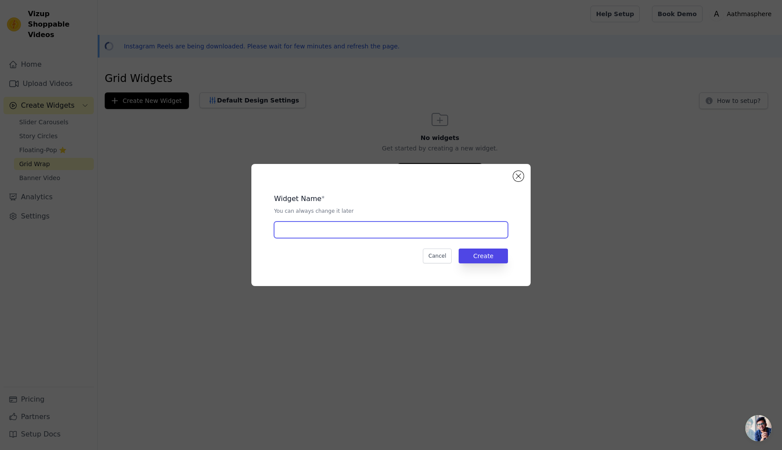
click at [337, 232] on input "text" at bounding box center [391, 230] width 234 height 17
type input "new"
click at [479, 254] on button "Create" at bounding box center [483, 256] width 49 height 15
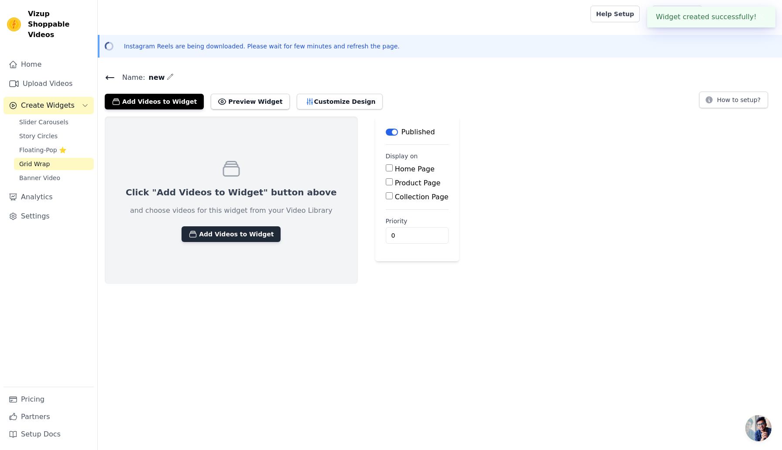
click at [244, 232] on button "Add Videos to Widget" at bounding box center [231, 235] width 99 height 16
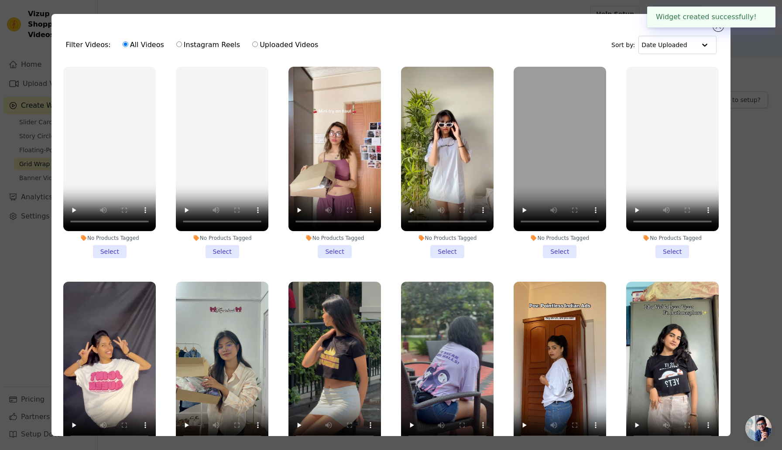
click at [342, 251] on li "No Products Tagged Select" at bounding box center [334, 163] width 93 height 192
click at [0, 0] on input "No Products Tagged Select" at bounding box center [0, 0] width 0 height 0
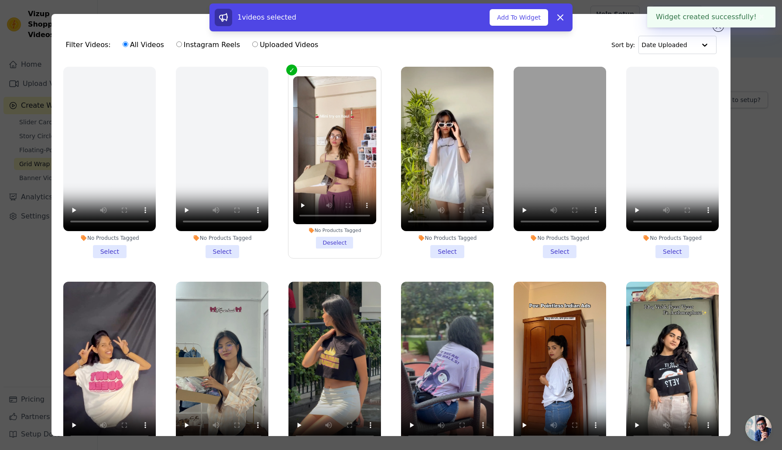
click at [450, 250] on li "No Products Tagged Select" at bounding box center [447, 163] width 93 height 192
click at [0, 0] on input "No Products Tagged Select" at bounding box center [0, 0] width 0 height 0
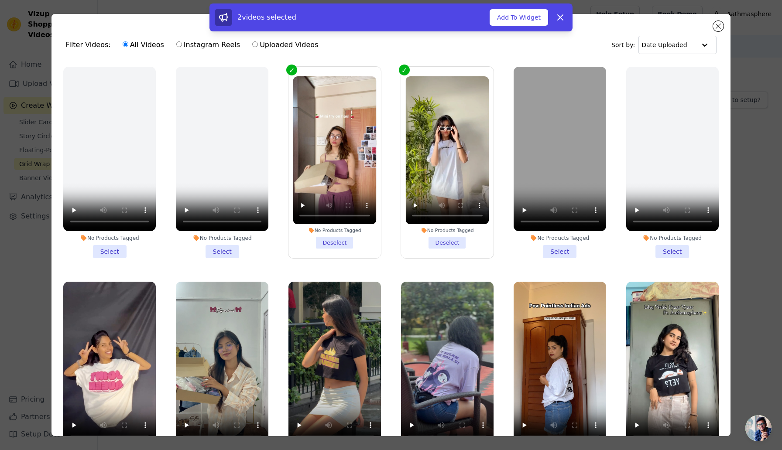
click at [546, 249] on li "No Products Tagged Select" at bounding box center [560, 163] width 93 height 192
click at [0, 0] on input "No Products Tagged Select" at bounding box center [0, 0] width 0 height 0
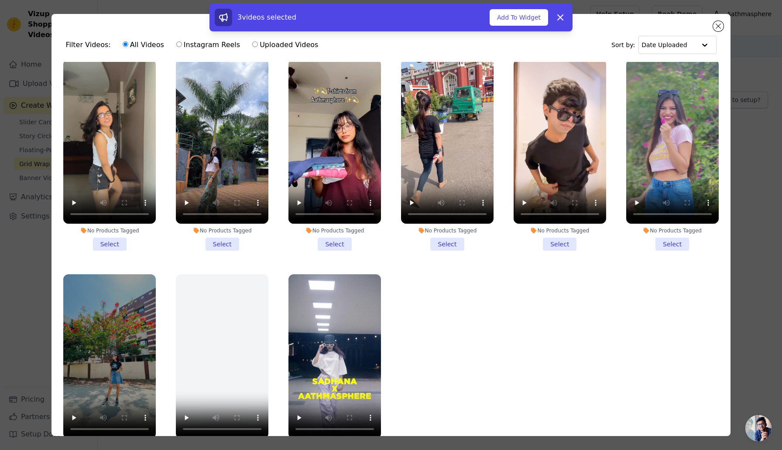
scroll to position [76, 0]
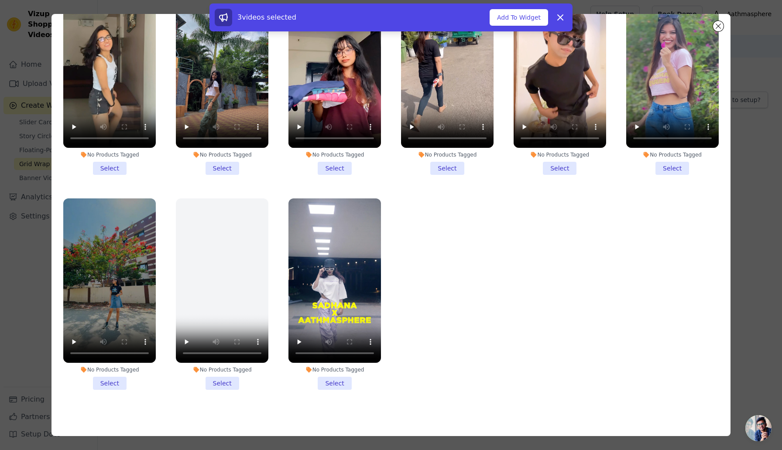
click at [330, 388] on li "No Products Tagged Select" at bounding box center [334, 295] width 93 height 192
click at [0, 0] on input "No Products Tagged Select" at bounding box center [0, 0] width 0 height 0
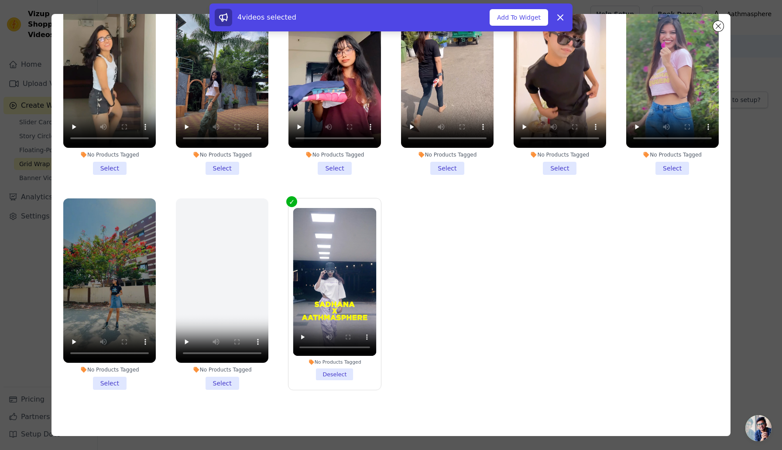
click at [107, 382] on li "No Products Tagged Select" at bounding box center [109, 295] width 93 height 192
click at [0, 0] on input "No Products Tagged Select" at bounding box center [0, 0] width 0 height 0
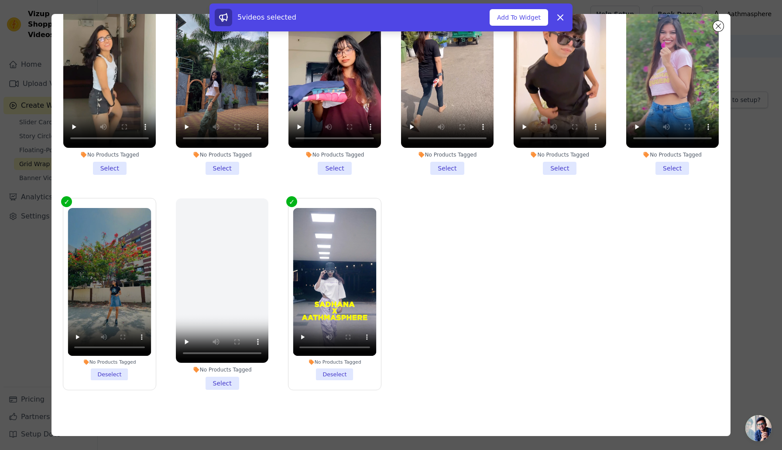
click at [123, 168] on li "No Products Tagged Select" at bounding box center [109, 79] width 93 height 192
click at [0, 0] on input "No Products Tagged Select" at bounding box center [0, 0] width 0 height 0
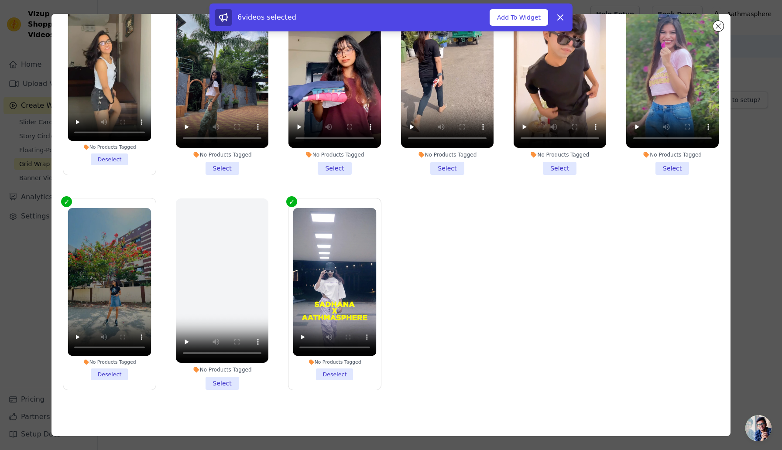
click at [225, 174] on li "No Products Tagged Select" at bounding box center [222, 79] width 93 height 192
click at [0, 0] on input "No Products Tagged Select" at bounding box center [0, 0] width 0 height 0
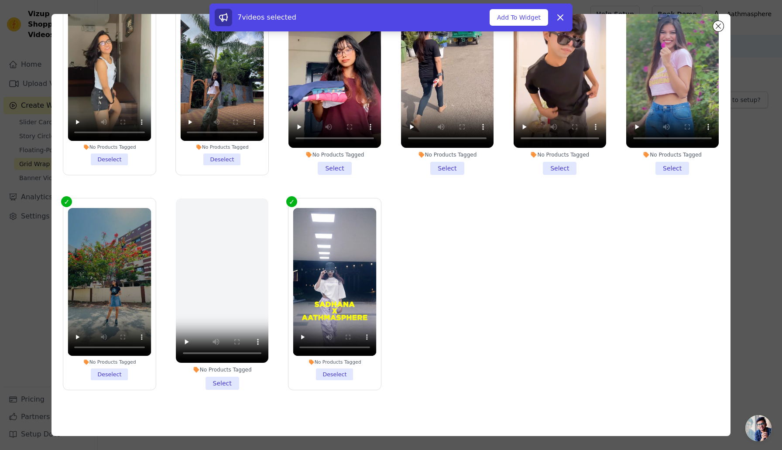
click at [324, 166] on li "No Products Tagged Select" at bounding box center [334, 79] width 93 height 192
click at [0, 0] on input "No Products Tagged Select" at bounding box center [0, 0] width 0 height 0
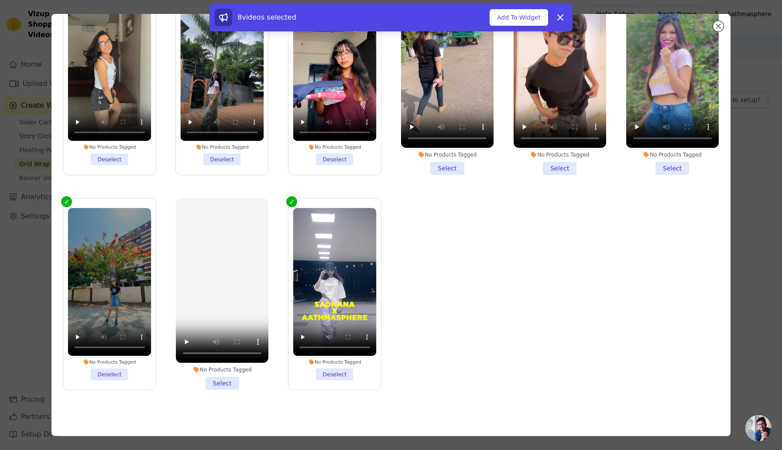
click at [439, 168] on li "No Products Tagged Select" at bounding box center [447, 79] width 93 height 192
click at [0, 0] on input "No Products Tagged Select" at bounding box center [0, 0] width 0 height 0
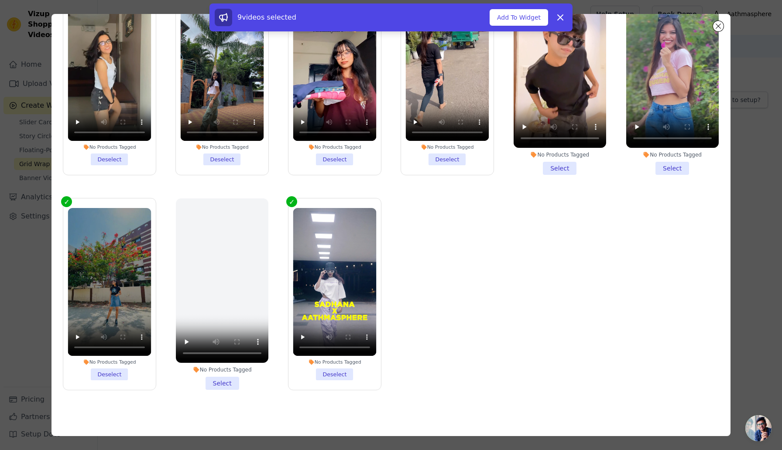
click at [564, 175] on label "No Products Tagged Select" at bounding box center [559, 79] width 93 height 192
click at [0, 0] on input "No Products Tagged Select" at bounding box center [0, 0] width 0 height 0
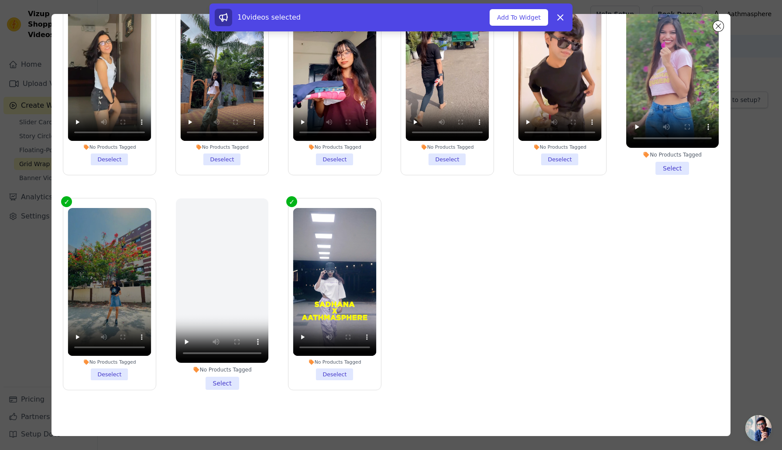
click at [659, 162] on li "No Products Tagged Select" at bounding box center [672, 79] width 93 height 192
click at [0, 0] on input "No Products Tagged Select" at bounding box center [0, 0] width 0 height 0
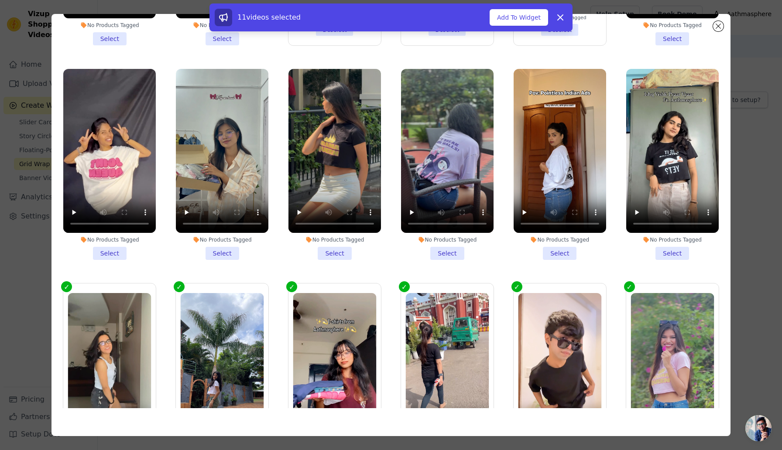
scroll to position [137, 0]
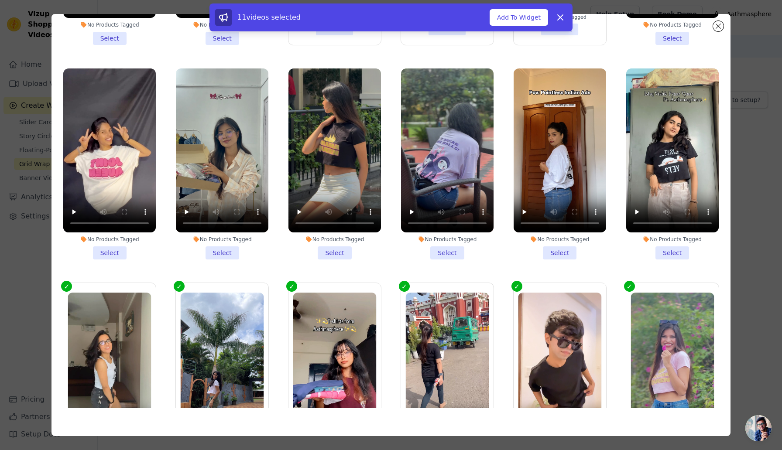
click at [673, 262] on div "No Products Tagged Select" at bounding box center [673, 164] width 102 height 201
click at [672, 251] on li "No Products Tagged Select" at bounding box center [672, 165] width 93 height 192
click at [0, 0] on input "No Products Tagged Select" at bounding box center [0, 0] width 0 height 0
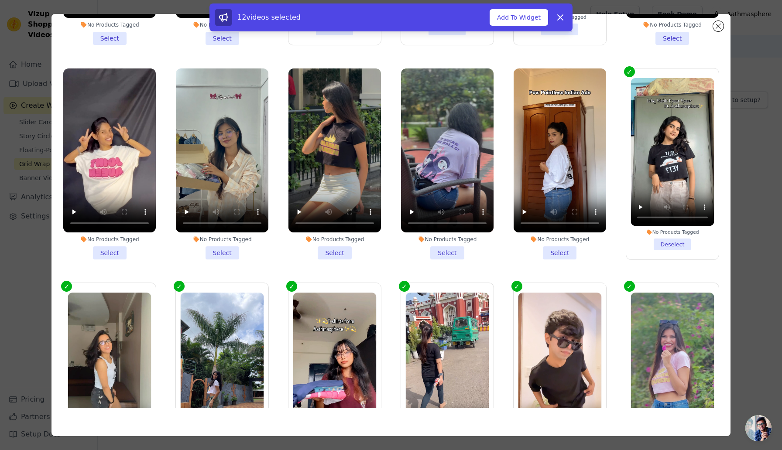
click at [570, 257] on li "No Products Tagged Select" at bounding box center [560, 165] width 93 height 192
click at [0, 0] on input "No Products Tagged Select" at bounding box center [0, 0] width 0 height 0
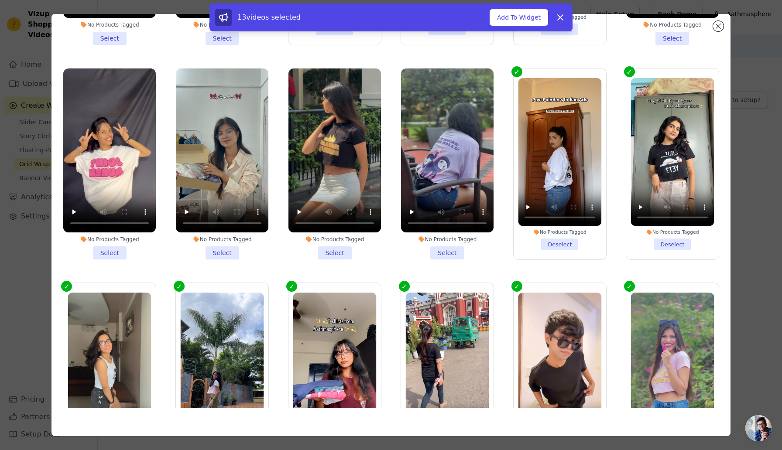
click at [453, 241] on div "No Products Tagged" at bounding box center [447, 239] width 93 height 7
click at [0, 0] on input "No Products Tagged Select" at bounding box center [0, 0] width 0 height 0
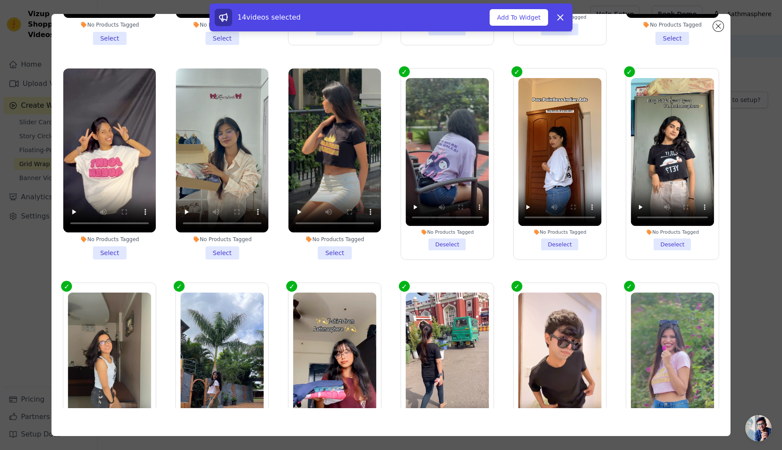
click at [329, 249] on li "No Products Tagged Select" at bounding box center [334, 165] width 93 height 192
click at [0, 0] on input "No Products Tagged Select" at bounding box center [0, 0] width 0 height 0
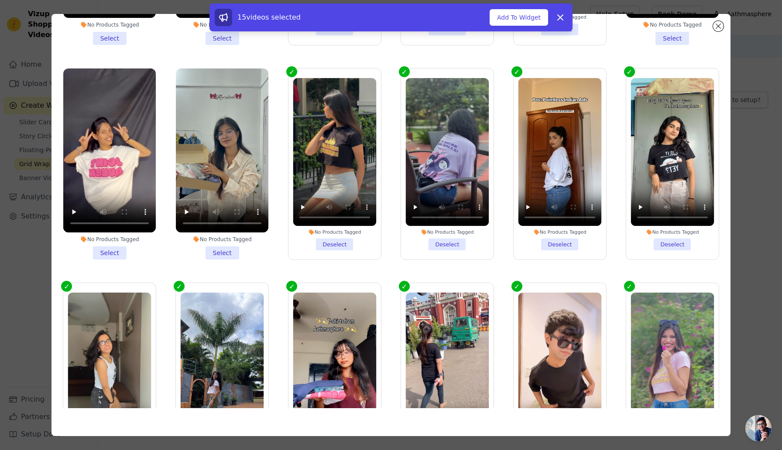
click at [243, 242] on div "No Products Tagged" at bounding box center [222, 239] width 93 height 7
click at [0, 0] on input "No Products Tagged Select" at bounding box center [0, 0] width 0 height 0
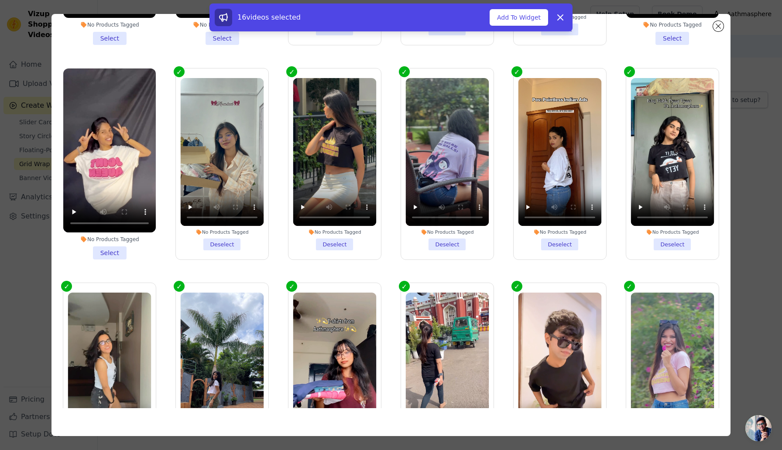
click at [107, 250] on li "No Products Tagged Select" at bounding box center [109, 165] width 93 height 192
click at [0, 0] on input "No Products Tagged Select" at bounding box center [0, 0] width 0 height 0
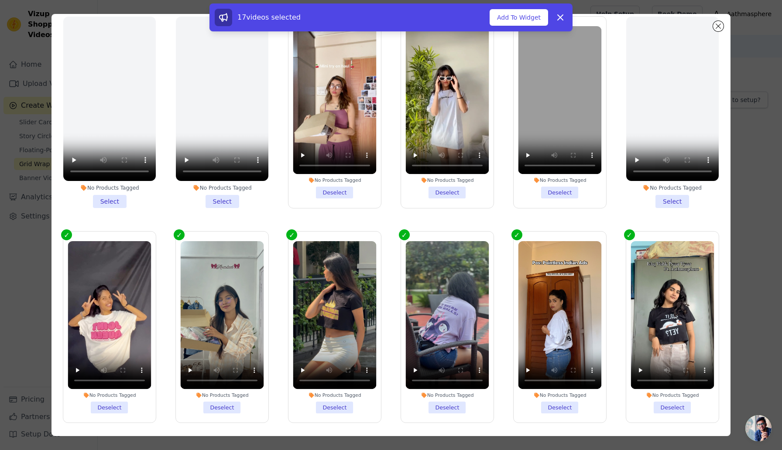
scroll to position [46, 0]
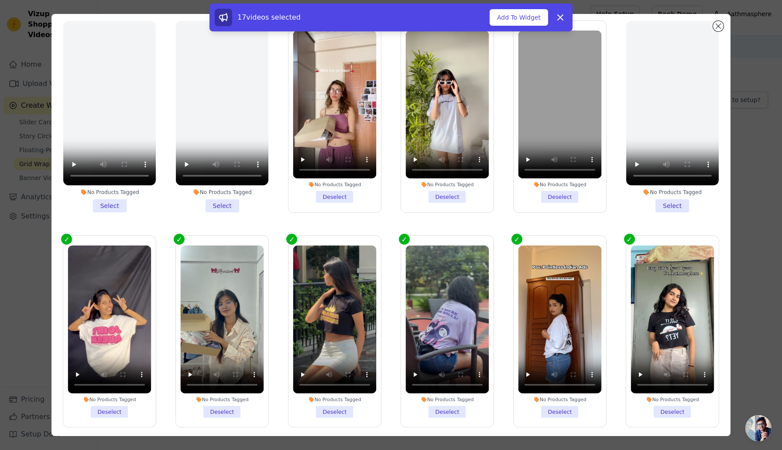
click at [568, 201] on li "No Products Tagged Deselect" at bounding box center [559, 117] width 83 height 172
click at [0, 0] on input "No Products Tagged Deselect" at bounding box center [0, 0] width 0 height 0
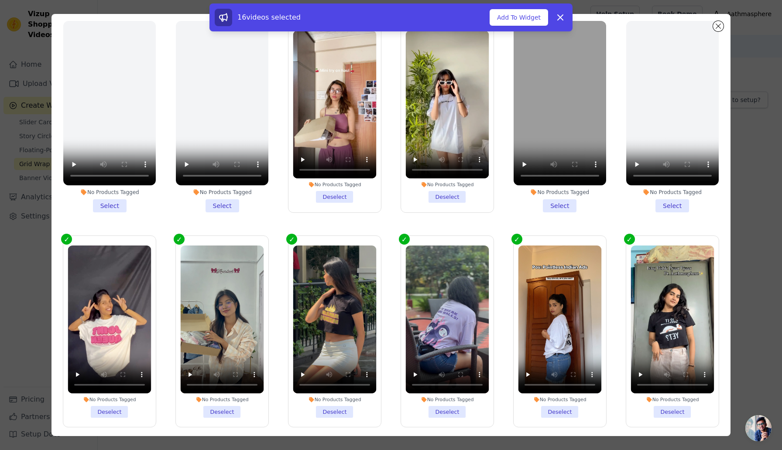
click at [582, 208] on li "No Products Tagged Select" at bounding box center [560, 117] width 93 height 192
click at [0, 0] on input "No Products Tagged Select" at bounding box center [0, 0] width 0 height 0
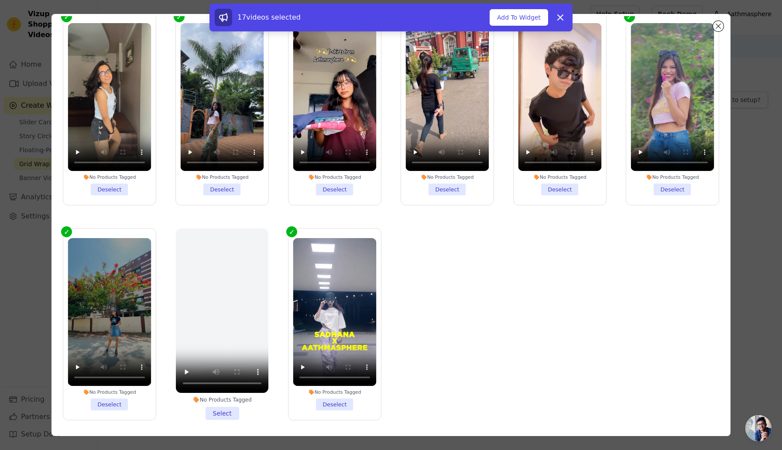
scroll to position [66, 0]
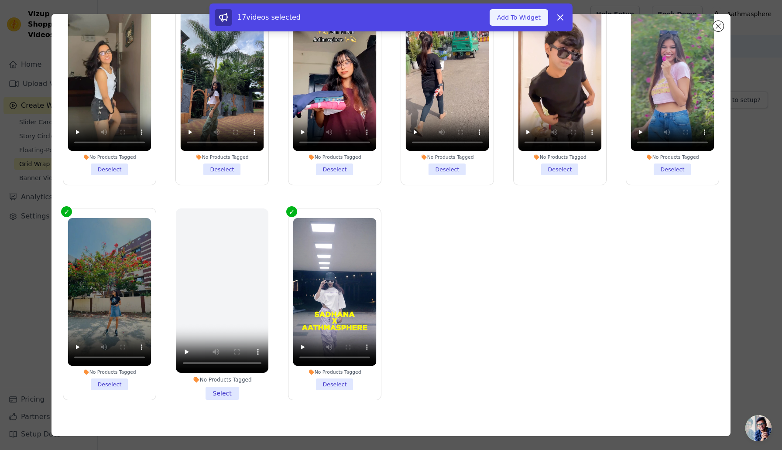
click at [517, 22] on button "Add To Widget" at bounding box center [519, 17] width 58 height 17
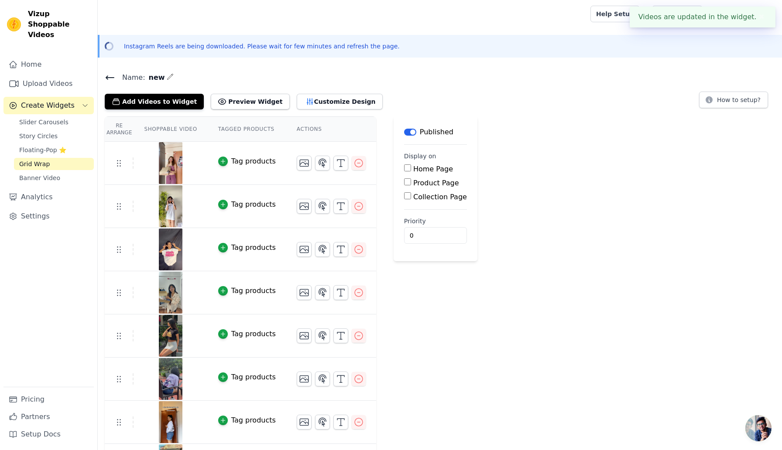
click at [408, 171] on input "Home Page" at bounding box center [407, 168] width 7 height 7
checkbox input "true"
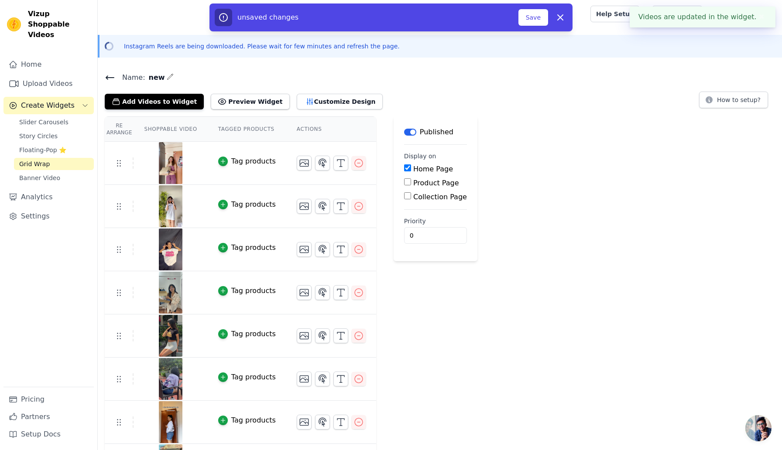
click at [405, 184] on input "Product Page" at bounding box center [407, 182] width 7 height 7
checkbox input "true"
click at [405, 194] on div "All Product Pages Specific Product Pages" at bounding box center [451, 202] width 95 height 21
click at [405, 216] on div "Collection Page" at bounding box center [451, 221] width 95 height 10
click at [405, 217] on input "Collection Page" at bounding box center [407, 220] width 7 height 7
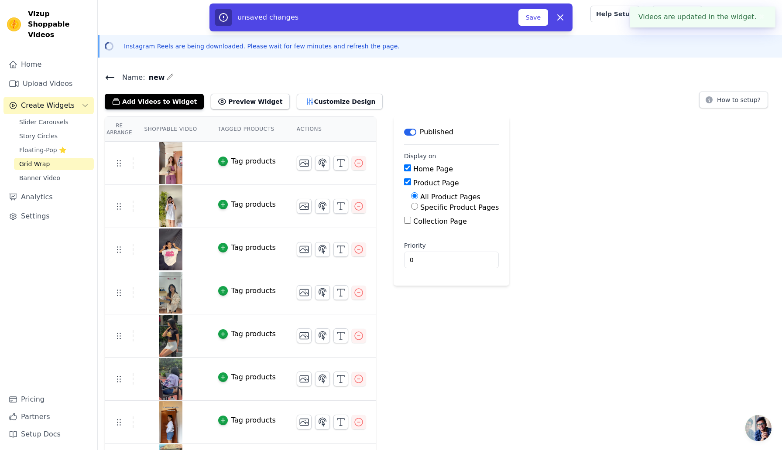
checkbox input "true"
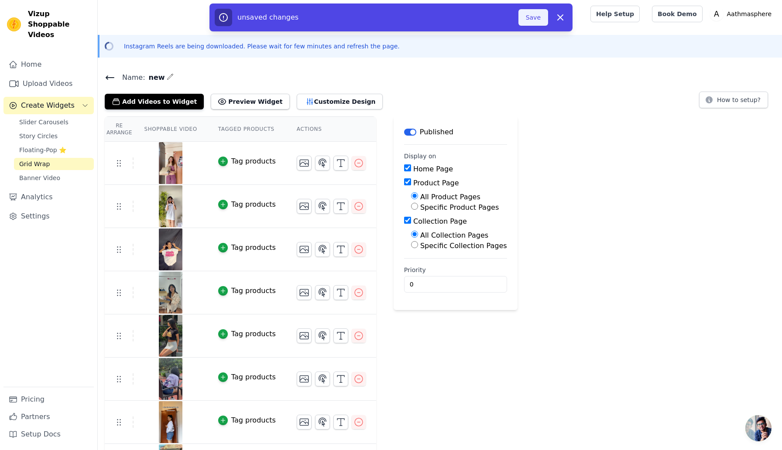
click at [537, 15] on button "Save" at bounding box center [534, 17] width 30 height 17
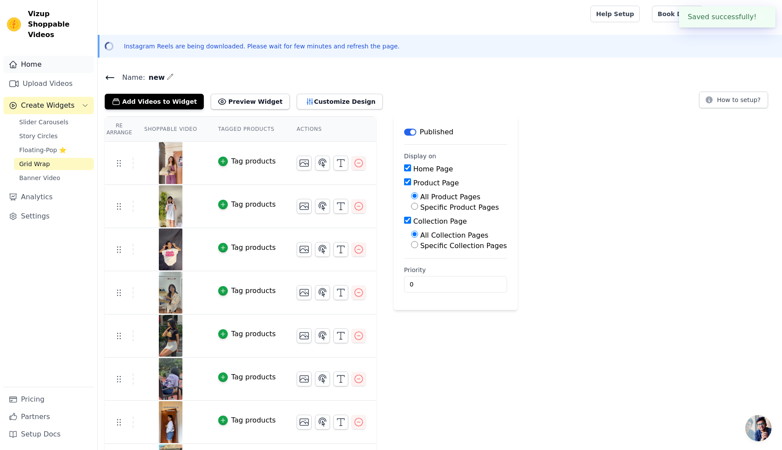
click at [47, 56] on link "Home" at bounding box center [48, 64] width 90 height 17
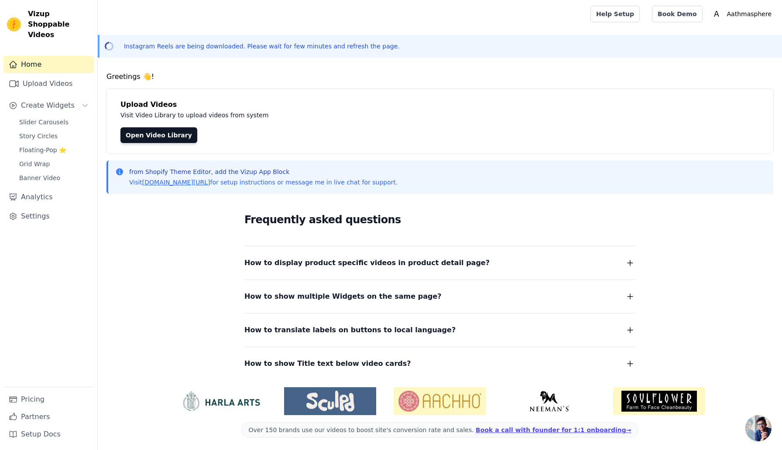
scroll to position [2, 0]
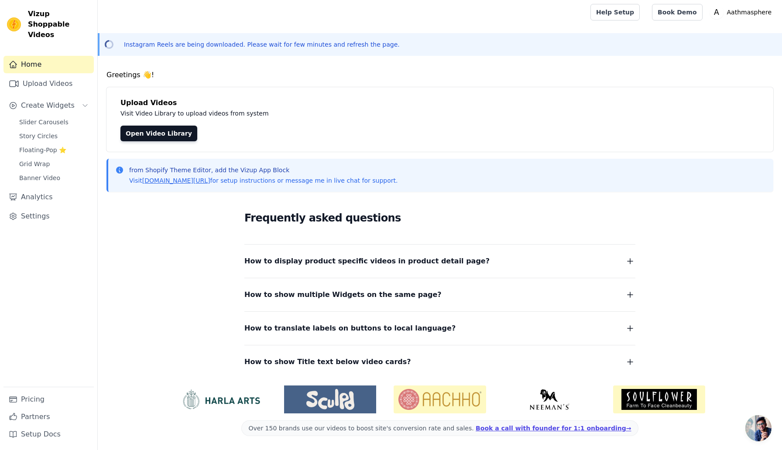
click at [52, 196] on div "Home Upload Videos Create Widgets Slider Carousels Story Circles Floating-Pop ⭐…" at bounding box center [48, 221] width 90 height 331
click at [54, 208] on link "Settings" at bounding box center [48, 216] width 90 height 17
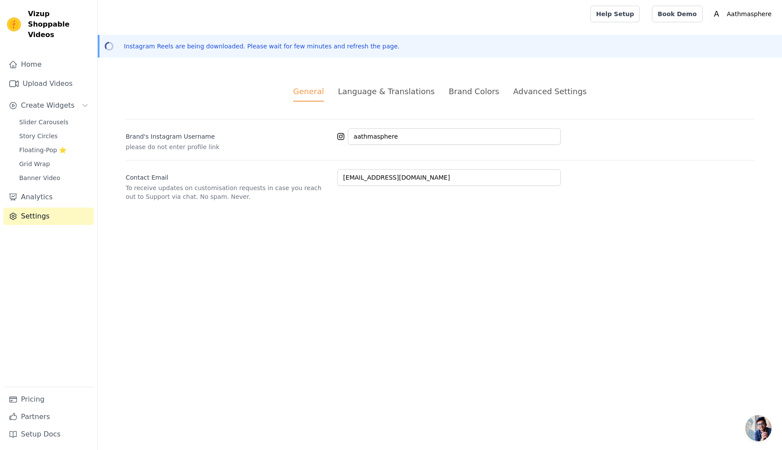
click at [467, 79] on div "General Language & Translations Brand Colors Advanced Settings unsaved changes …" at bounding box center [440, 144] width 670 height 158
click at [560, 90] on div "Advanced Settings" at bounding box center [549, 92] width 73 height 12
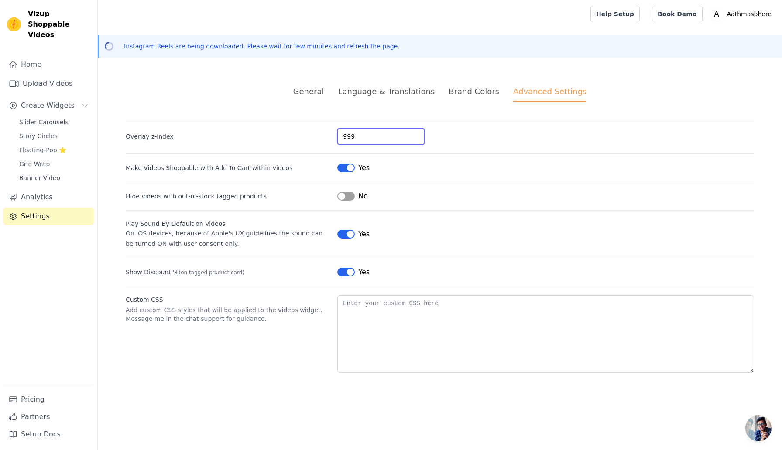
click at [371, 139] on input "999" at bounding box center [380, 136] width 87 height 17
type input "9"
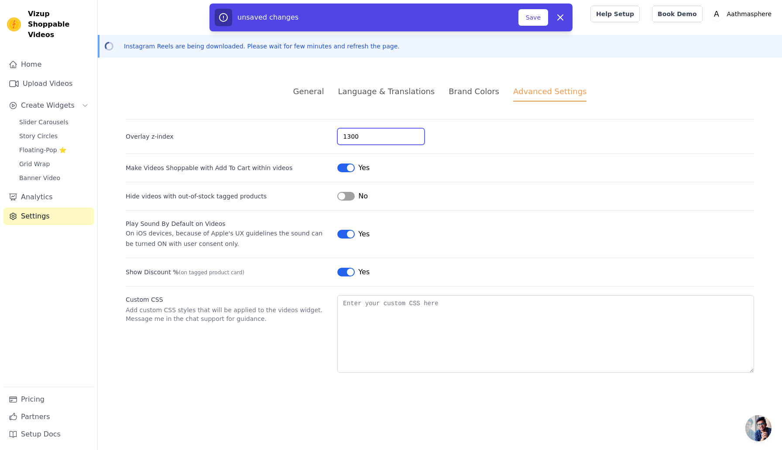
type input "1300"
click at [501, 135] on div "1300" at bounding box center [545, 136] width 417 height 17
click at [539, 20] on button "Save" at bounding box center [534, 17] width 30 height 17
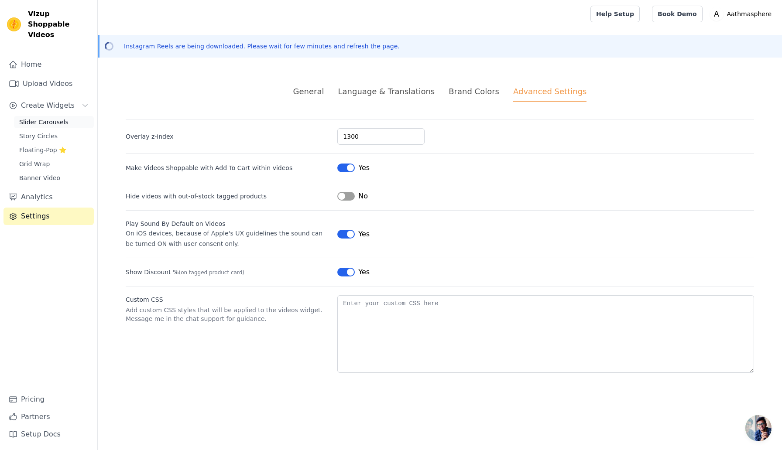
click at [40, 118] on span "Slider Carousels" at bounding box center [43, 122] width 49 height 9
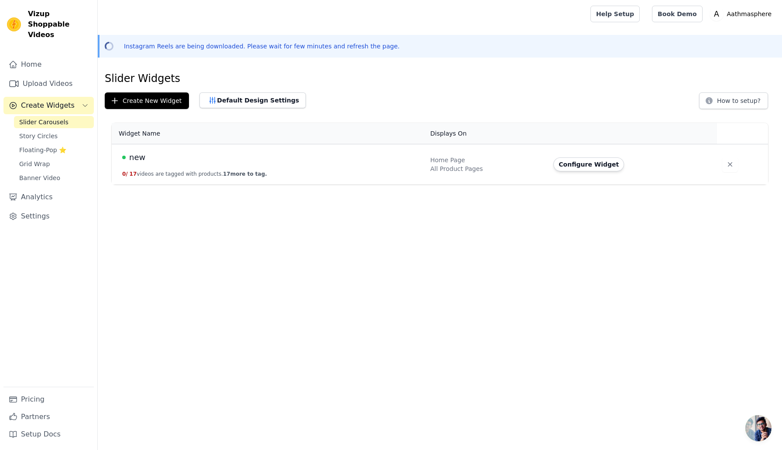
click at [202, 172] on button "0 / 17 videos are tagged with products. 17 more to tag." at bounding box center [194, 174] width 145 height 7
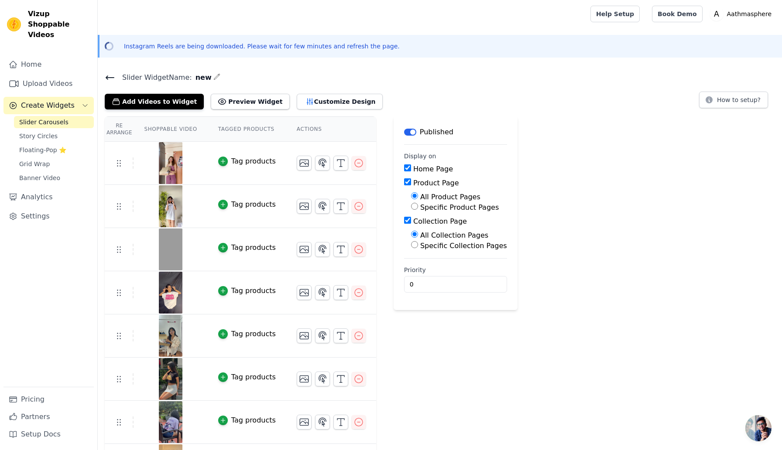
click at [242, 163] on div "Tag products" at bounding box center [253, 161] width 45 height 10
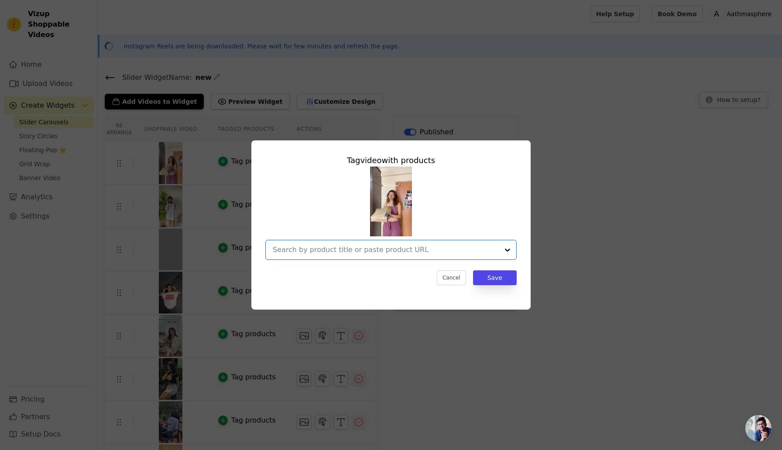
click at [393, 254] on input "text" at bounding box center [386, 250] width 226 height 10
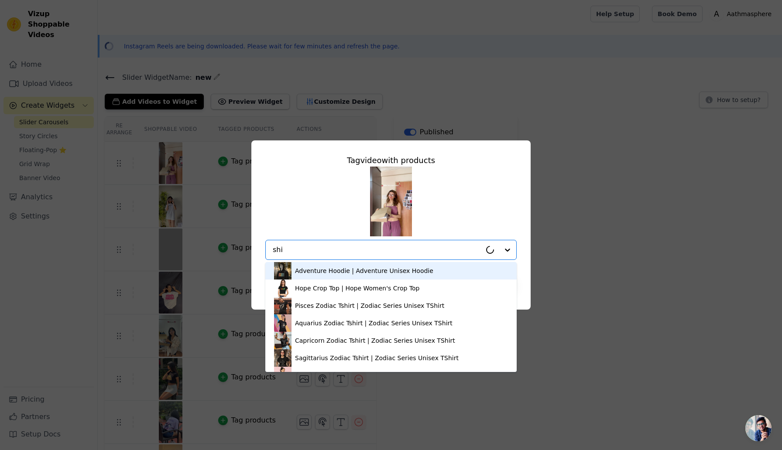
type input "shin"
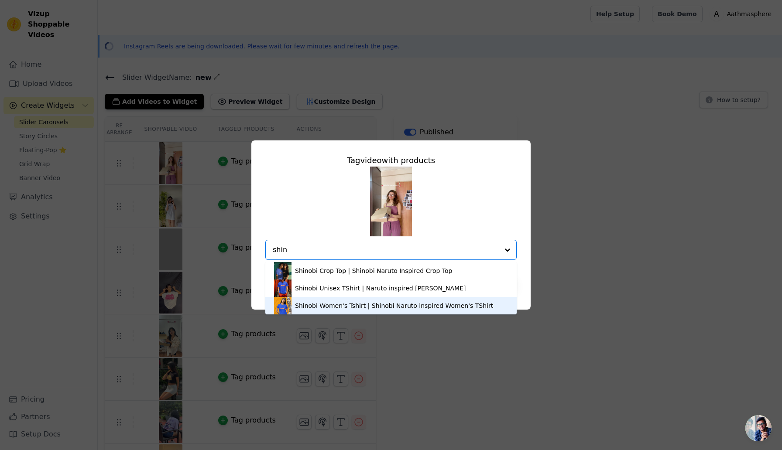
click at [354, 303] on div "Shinobi Women's Tshirt | Shinobi Naruto inspired Women's TShirt" at bounding box center [394, 306] width 198 height 9
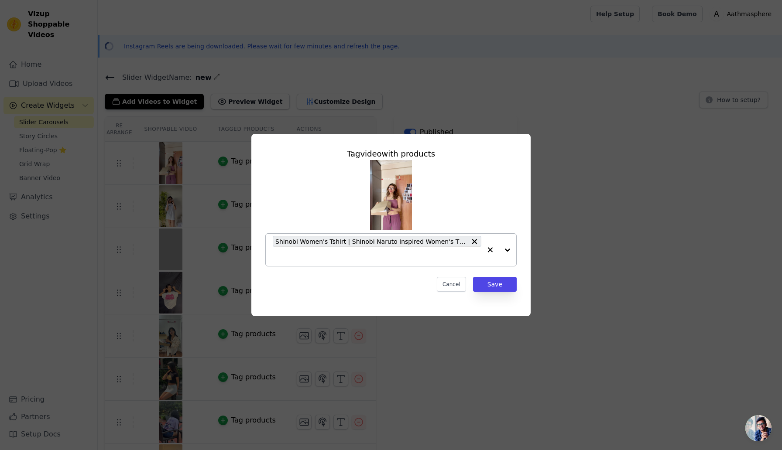
click at [396, 198] on img at bounding box center [391, 195] width 42 height 70
click at [370, 259] on input "text" at bounding box center [377, 256] width 209 height 10
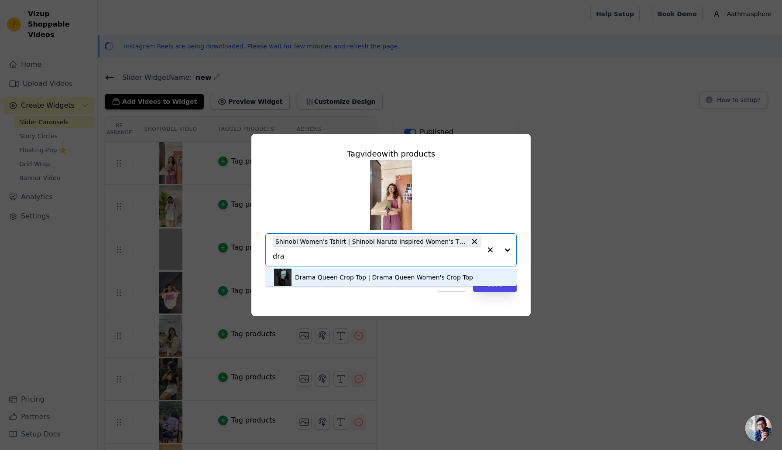
type input "dram"
click at [356, 278] on div "Drama Queen Crop Top | Drama Queen Women's Crop Top" at bounding box center [384, 277] width 178 height 9
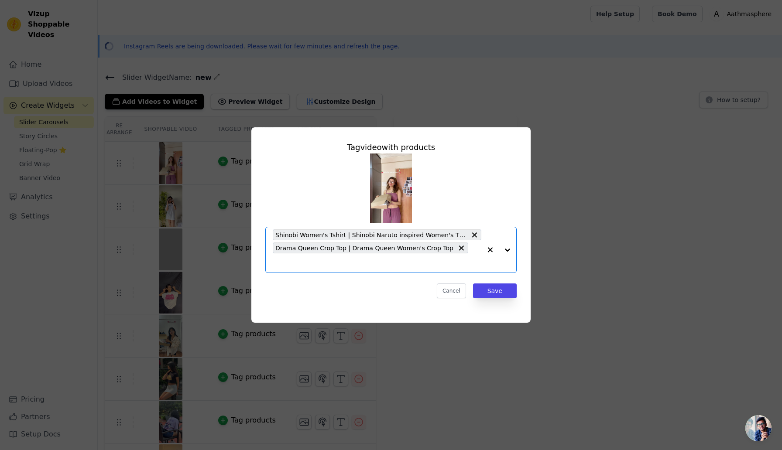
click at [464, 258] on input "text" at bounding box center [377, 263] width 209 height 10
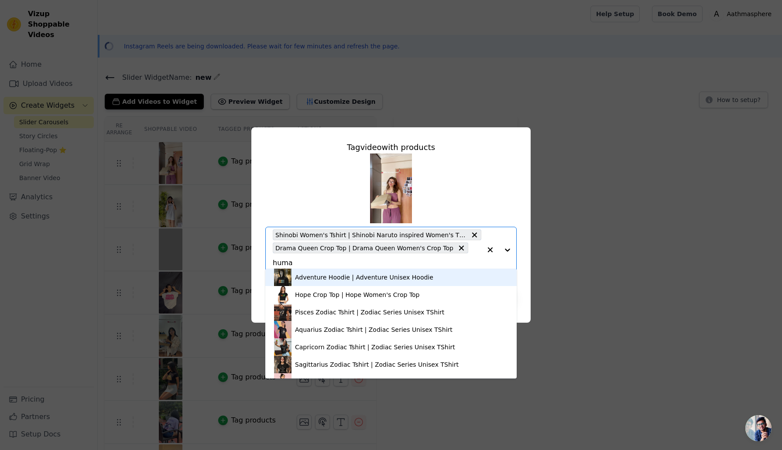
type input "human"
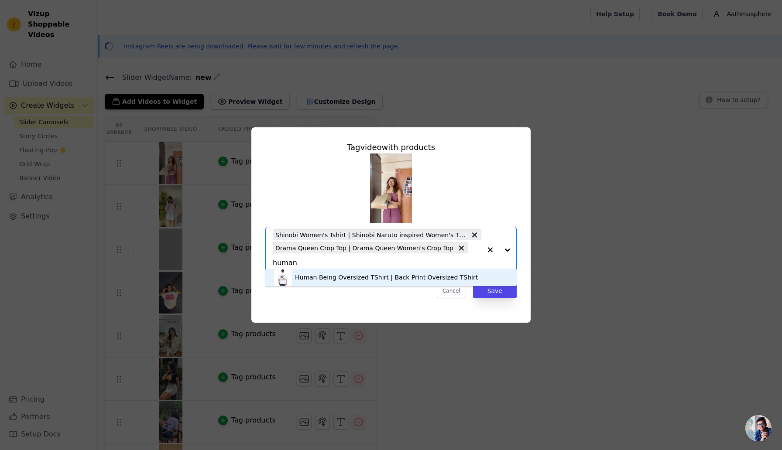
click at [337, 278] on div "Human Being Oversized TShirt | Back Print Oversized TShirt" at bounding box center [386, 277] width 183 height 9
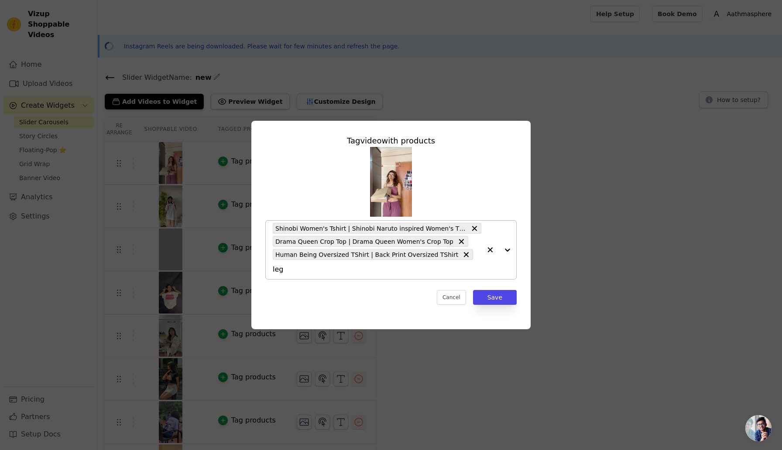
type input "[PERSON_NAME]"
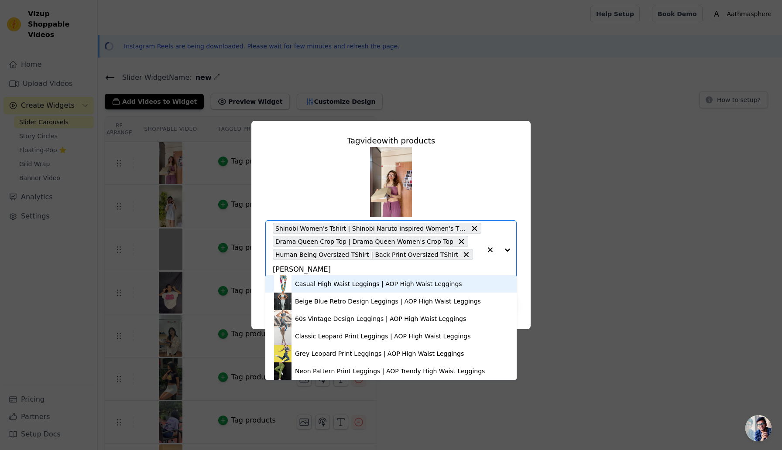
click at [357, 287] on div "Casual High Waist Leggings | AOP High Waist Leggings" at bounding box center [378, 284] width 167 height 9
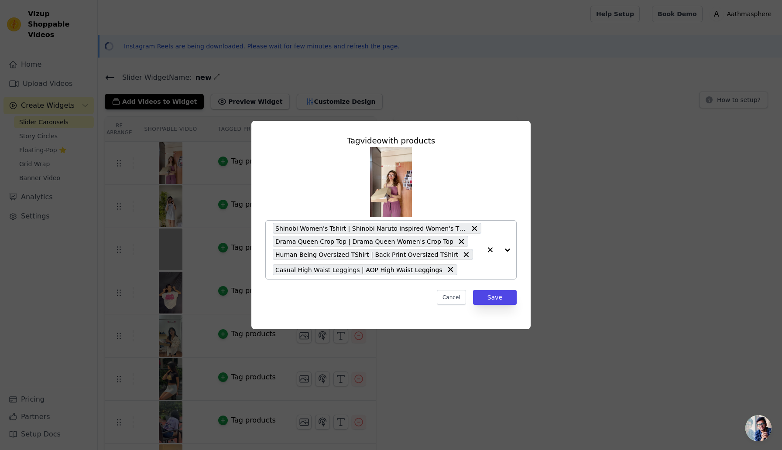
click at [462, 270] on input "text" at bounding box center [472, 269] width 20 height 10
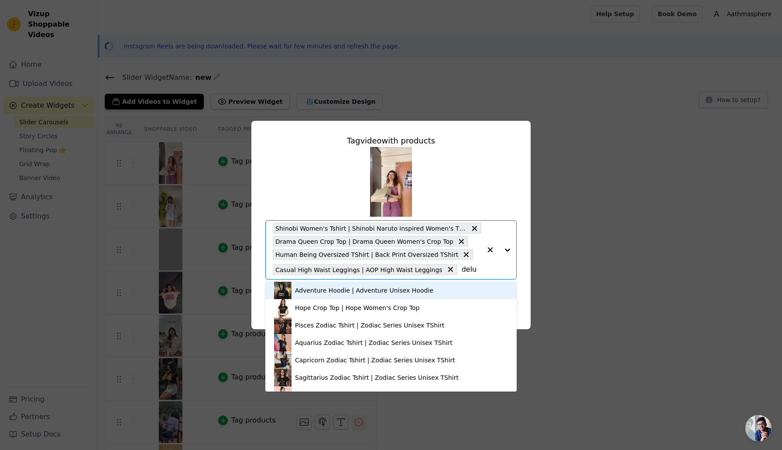
type input "delul"
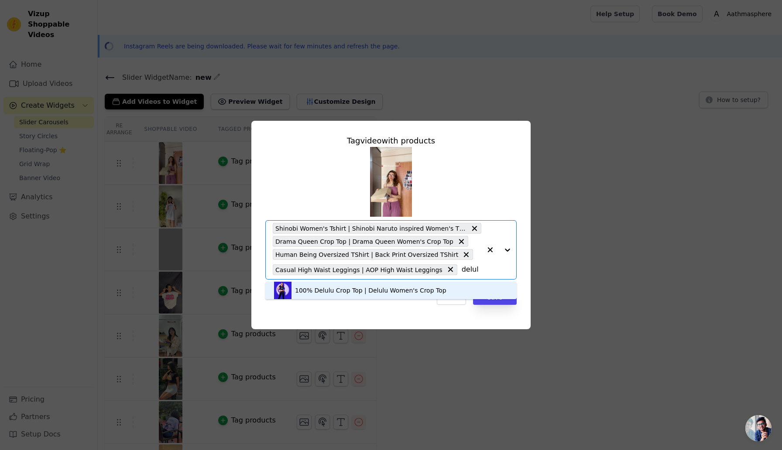
click at [330, 296] on div "100% Delulu Crop Top | Delulu Women's Crop Top" at bounding box center [391, 290] width 234 height 17
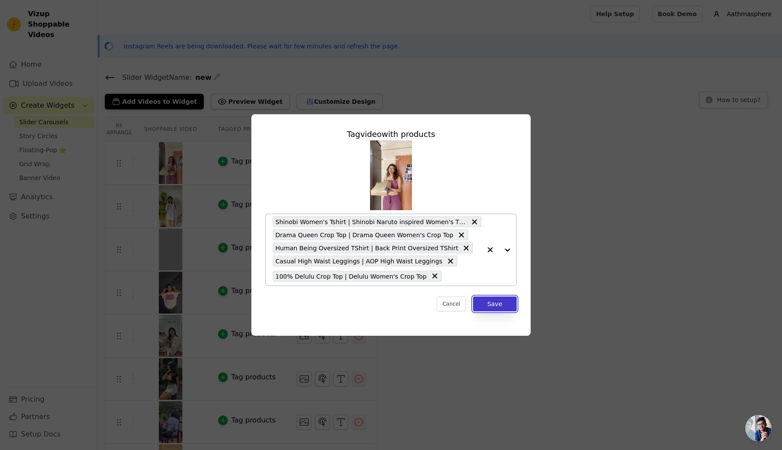
click at [505, 308] on button "Save" at bounding box center [495, 304] width 44 height 15
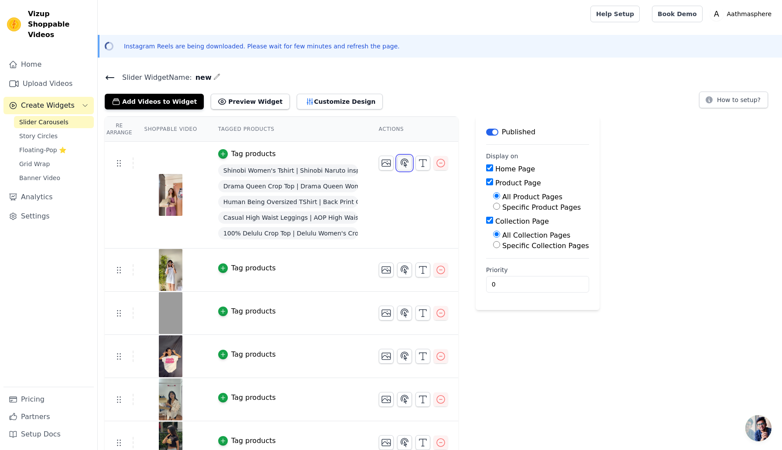
click at [405, 159] on icon "button" at bounding box center [404, 163] width 10 height 10
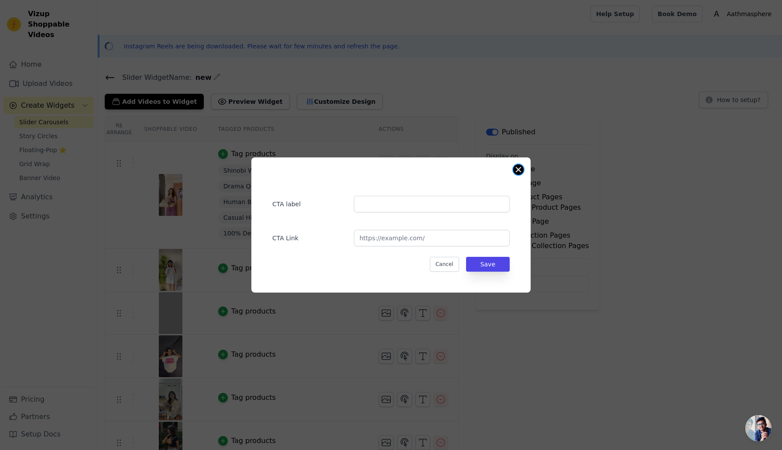
click at [518, 172] on button "Close modal" at bounding box center [518, 170] width 10 height 10
